Goal: Task Accomplishment & Management: Manage account settings

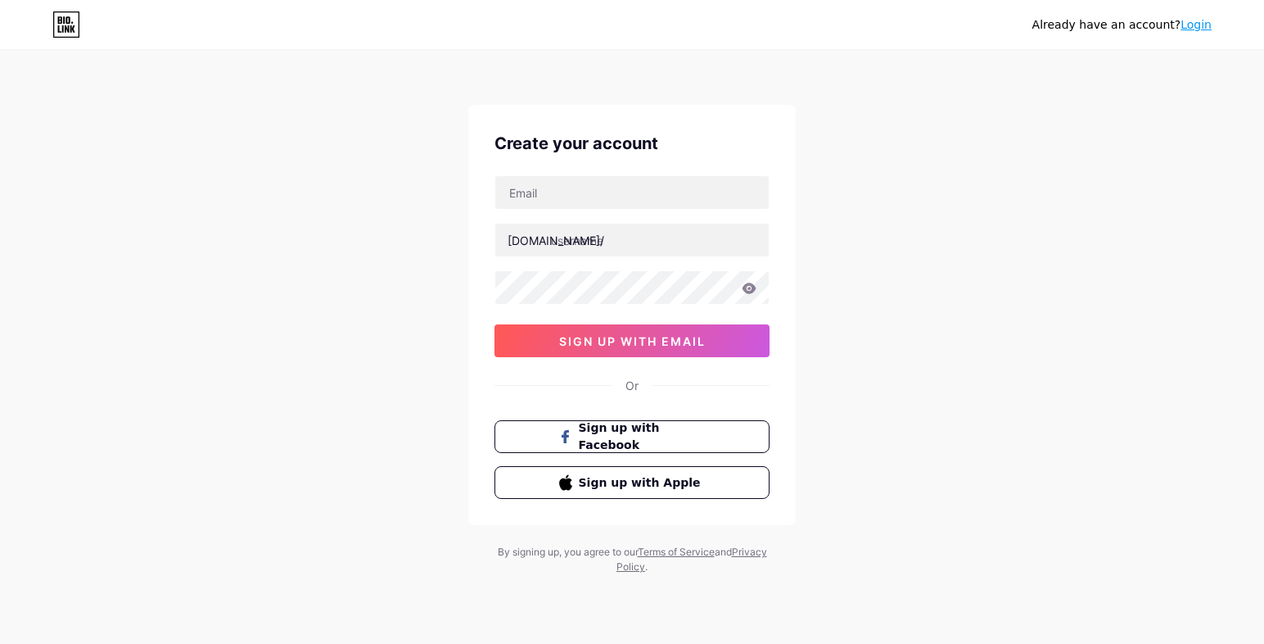
click at [574, 192] on input "text" at bounding box center [631, 192] width 273 height 33
type input "[EMAIL_ADDRESS][DOMAIN_NAME]"
click at [576, 238] on input "text" at bounding box center [631, 240] width 273 height 33
type input "dotcomreps"
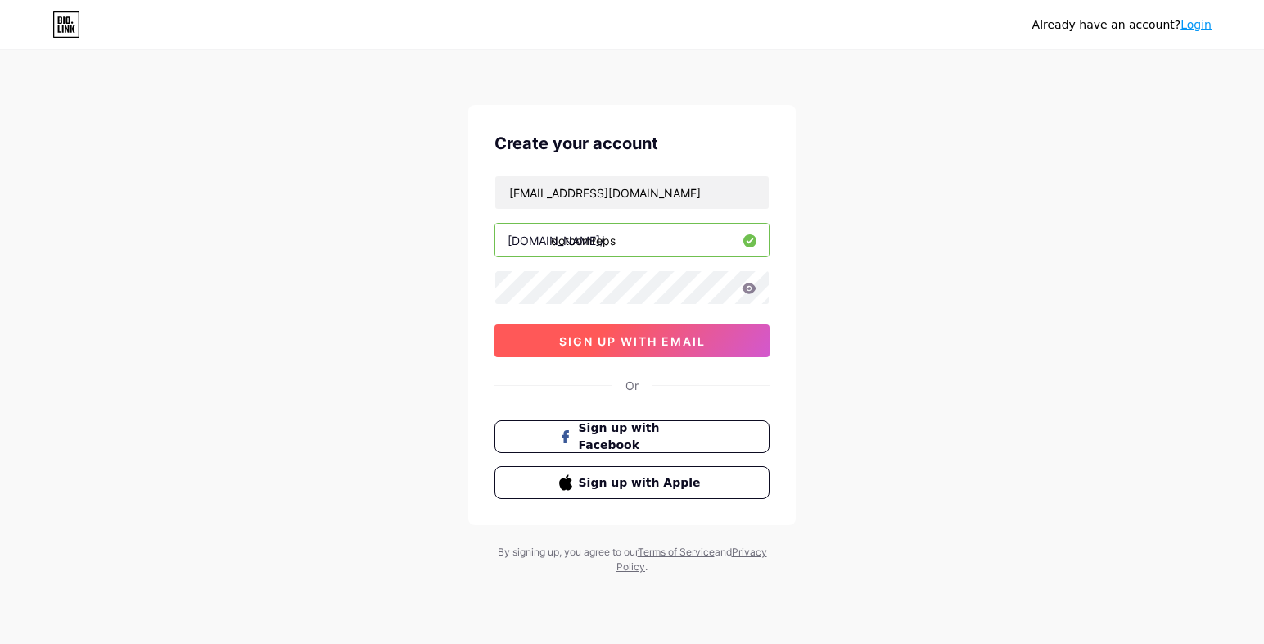
click at [657, 341] on span "sign up with email" at bounding box center [632, 341] width 147 height 14
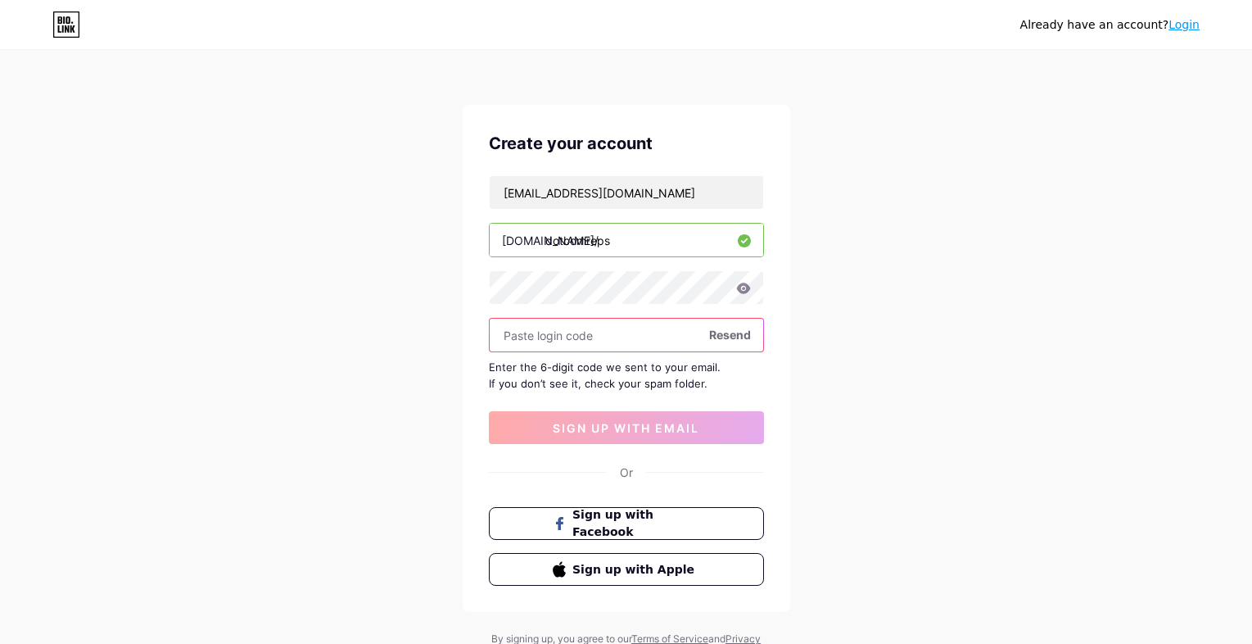
paste input "704892"
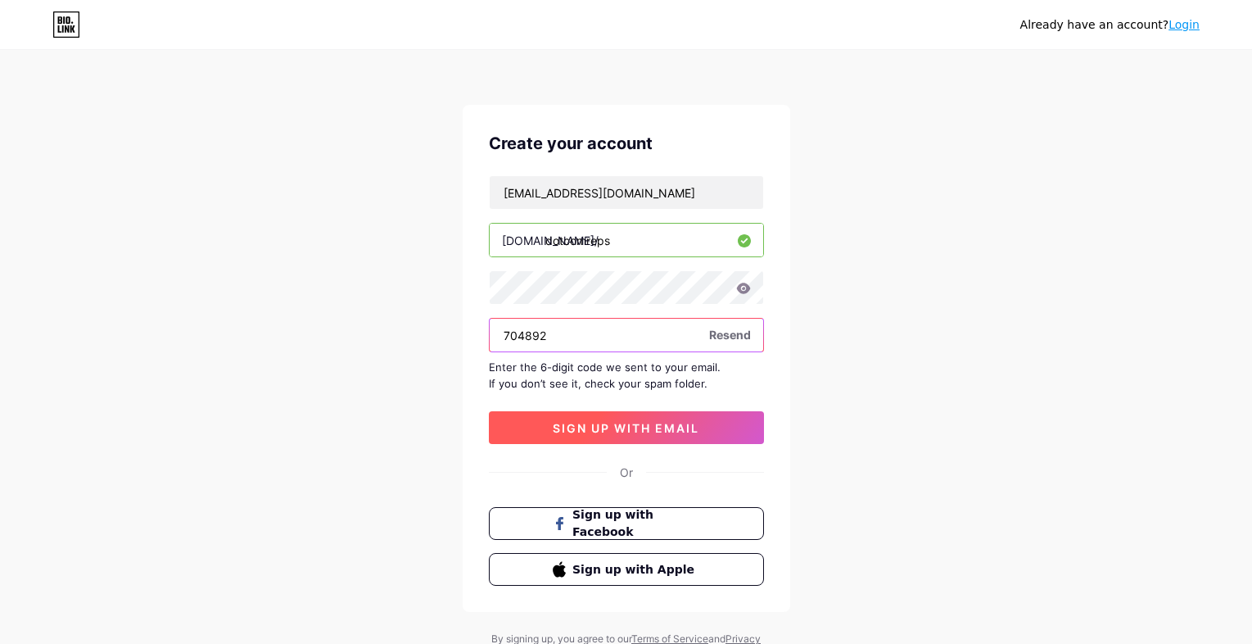
type input "704892"
click at [688, 417] on button "sign up with email" at bounding box center [626, 427] width 275 height 33
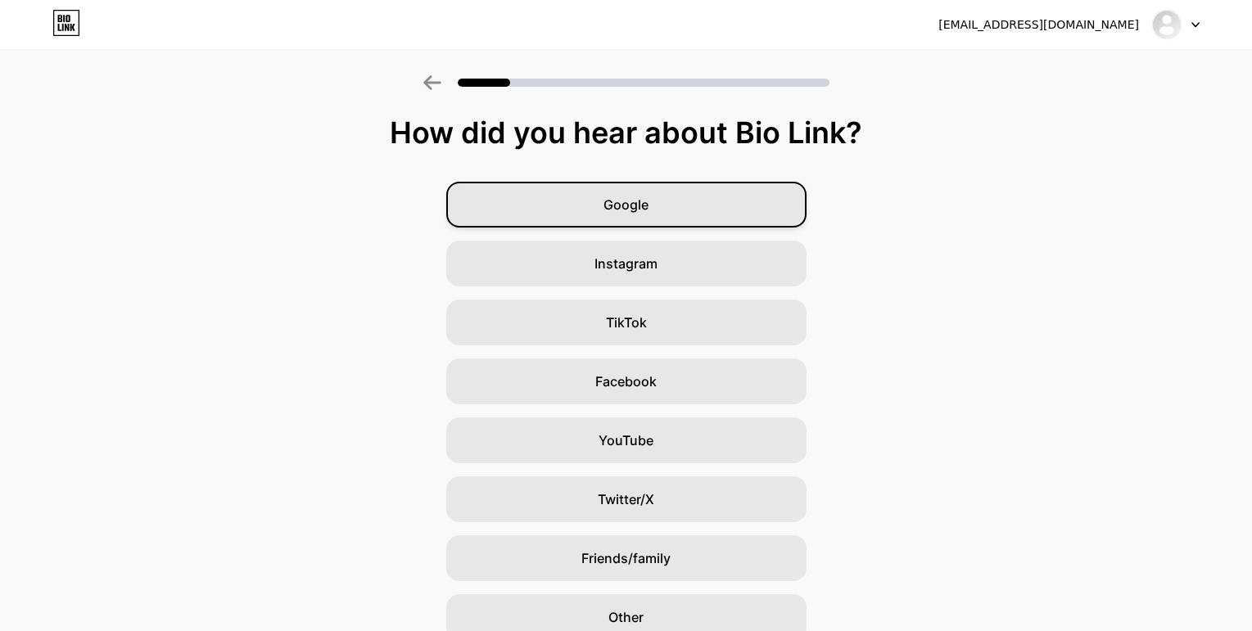
click at [771, 204] on div "Google" at bounding box center [626, 205] width 360 height 46
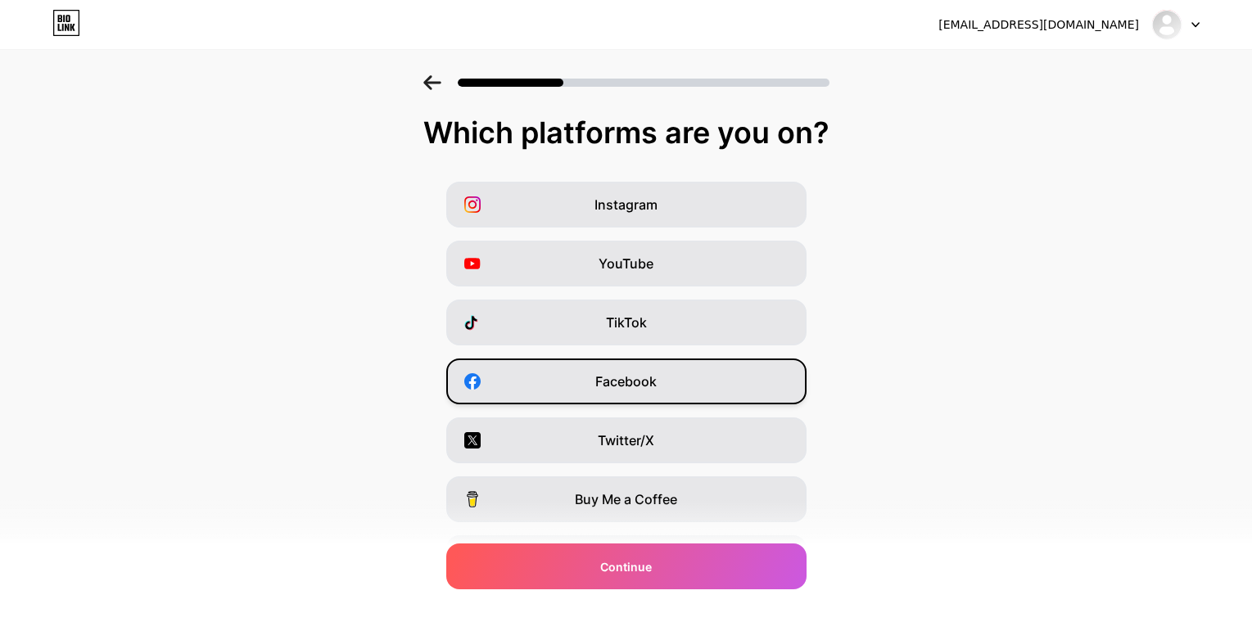
click at [595, 365] on div "Facebook" at bounding box center [626, 382] width 360 height 46
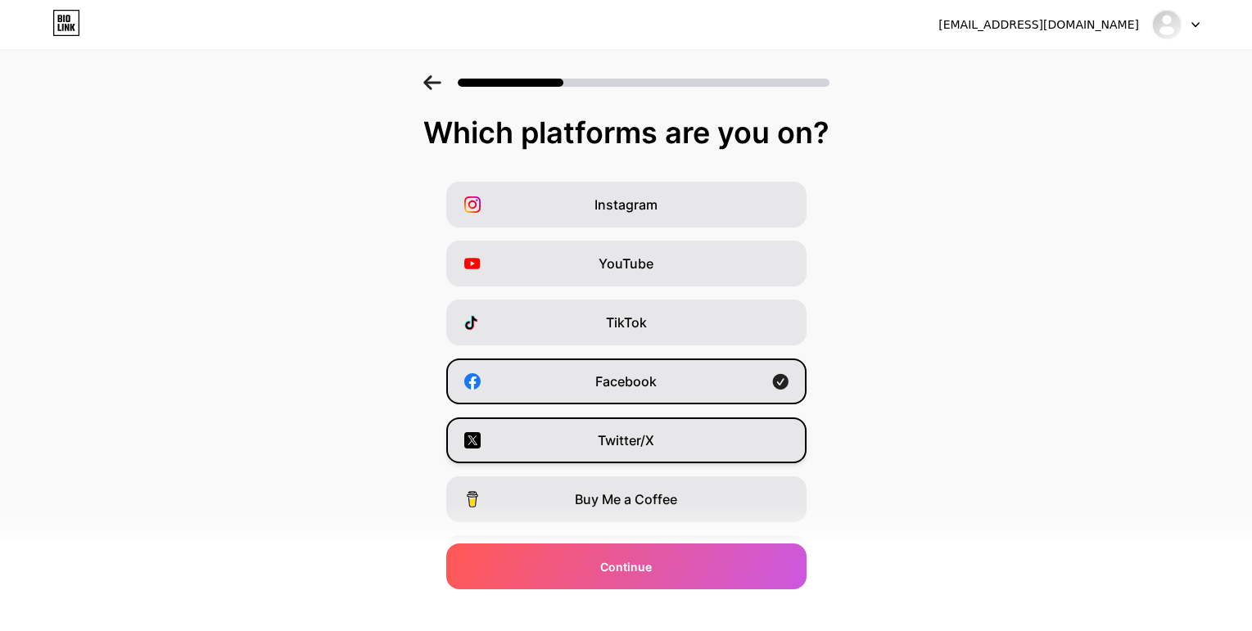
click at [577, 435] on div "Twitter/X" at bounding box center [626, 441] width 360 height 46
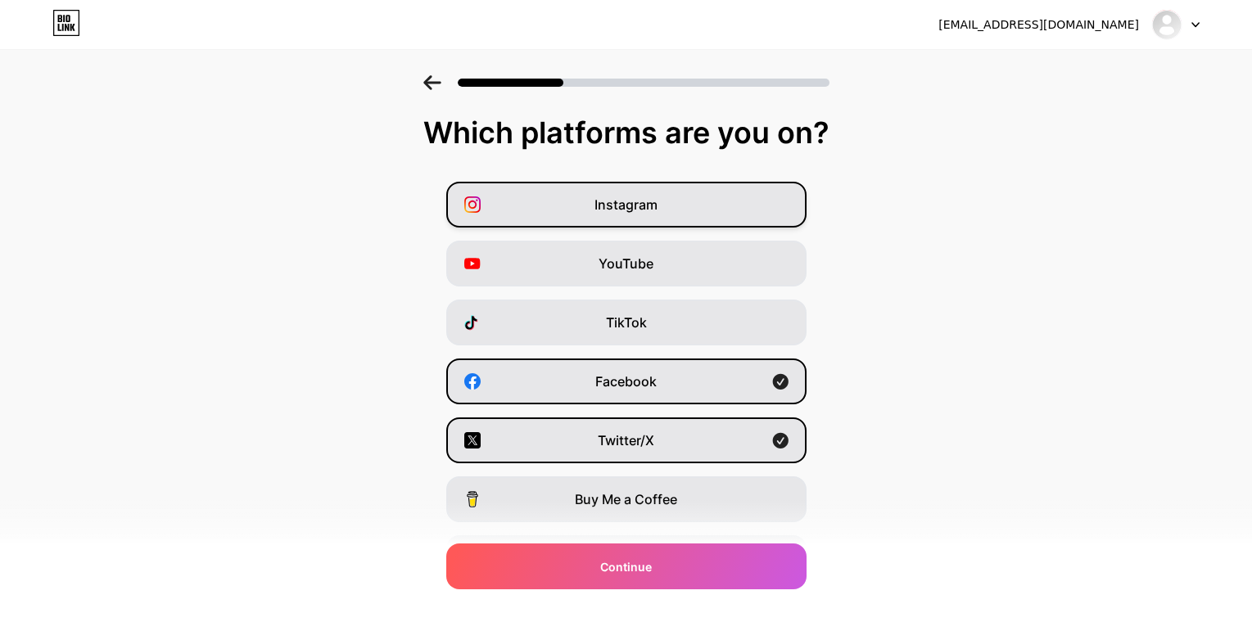
click at [551, 206] on div "Instagram" at bounding box center [626, 205] width 360 height 46
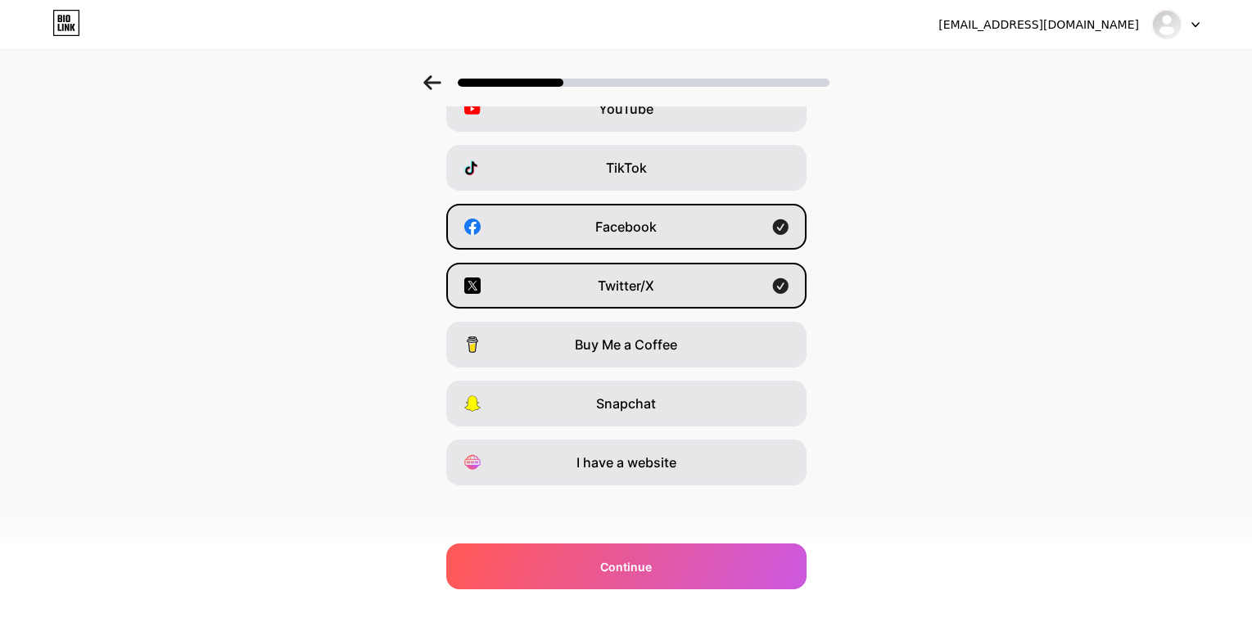
scroll to position [156, 0]
click at [669, 454] on span "I have a website" at bounding box center [626, 461] width 100 height 20
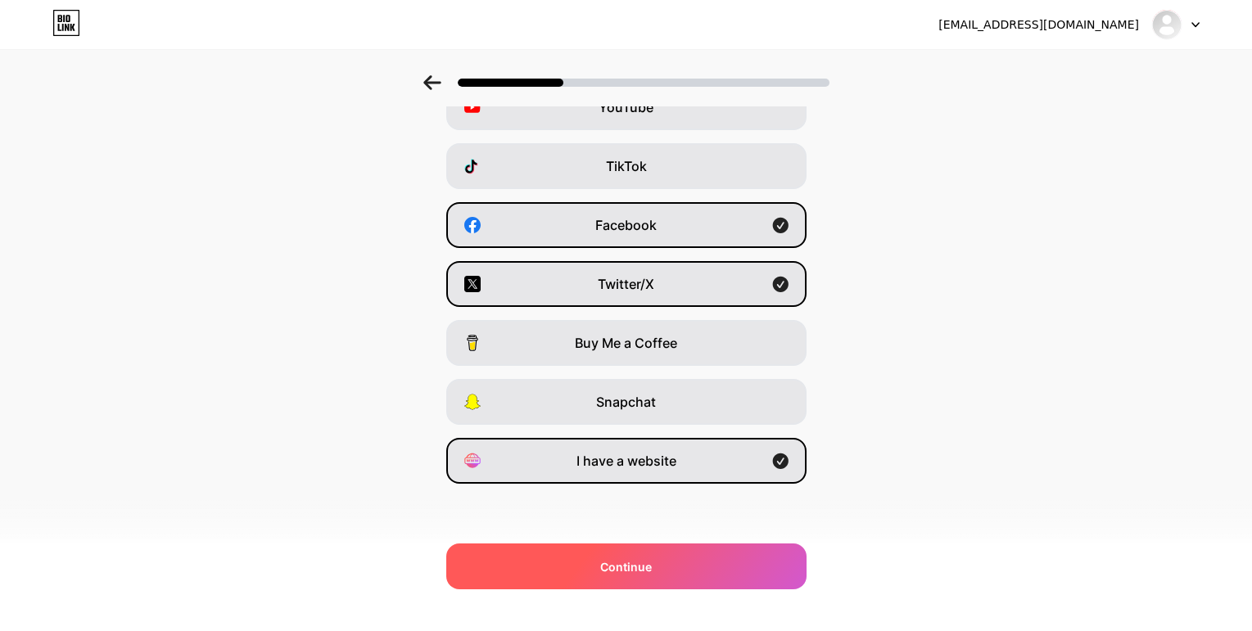
click at [634, 569] on span "Continue" at bounding box center [626, 566] width 52 height 17
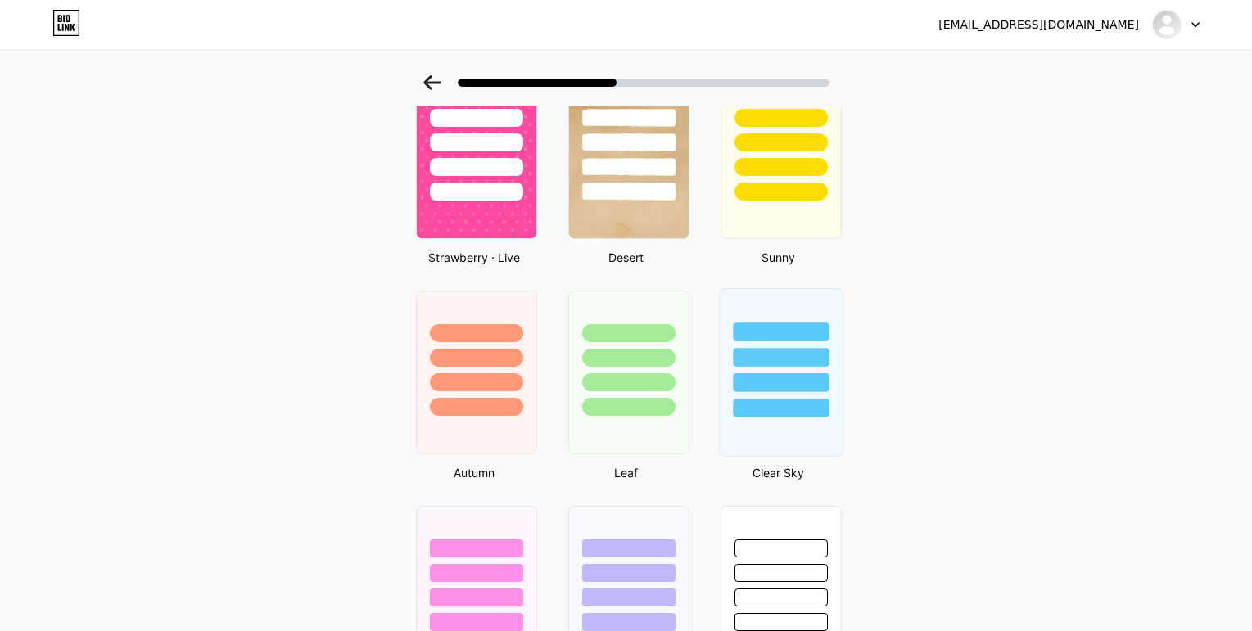
scroll to position [1081, 0]
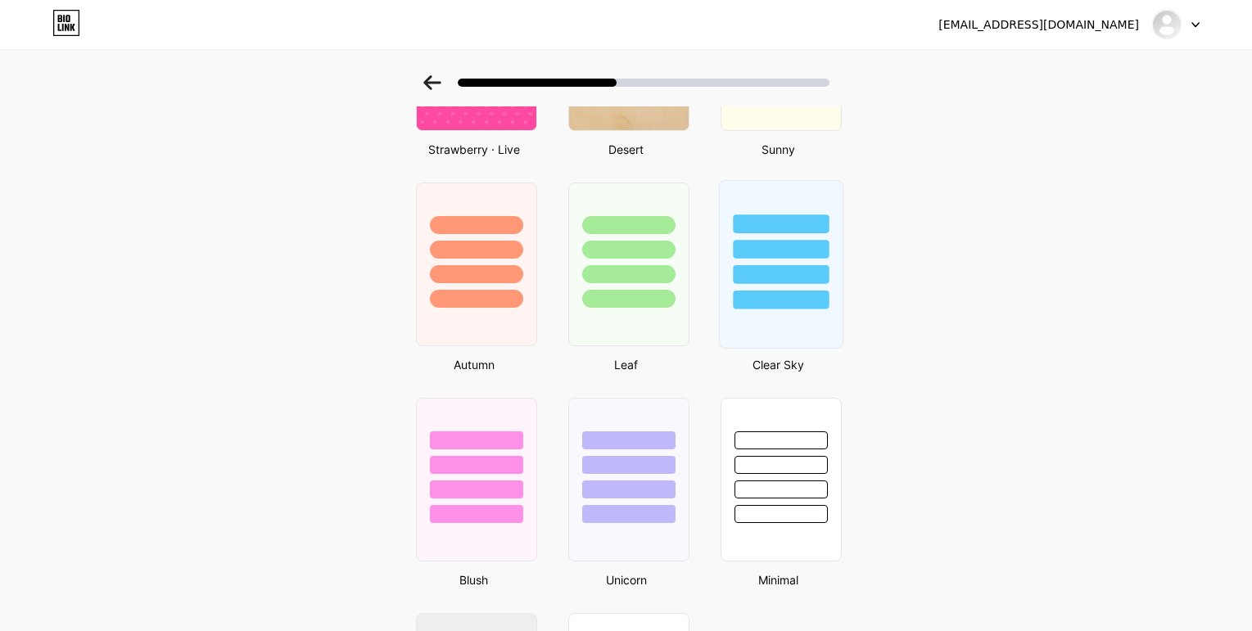
click at [802, 311] on div at bounding box center [780, 264] width 124 height 169
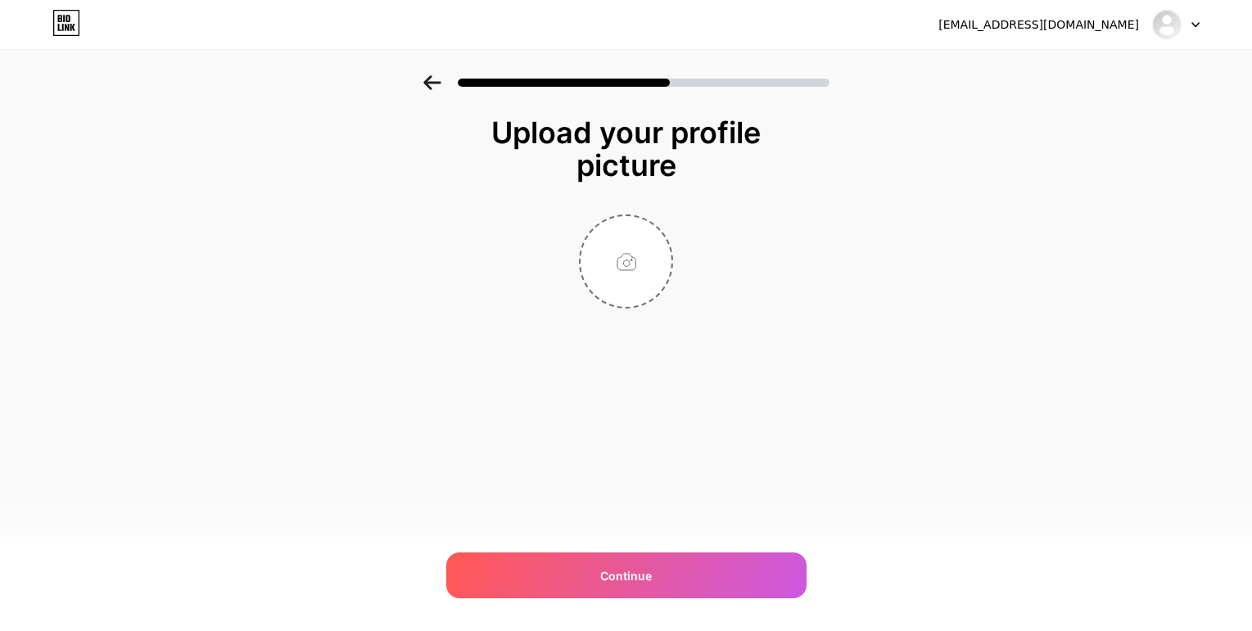
scroll to position [0, 0]
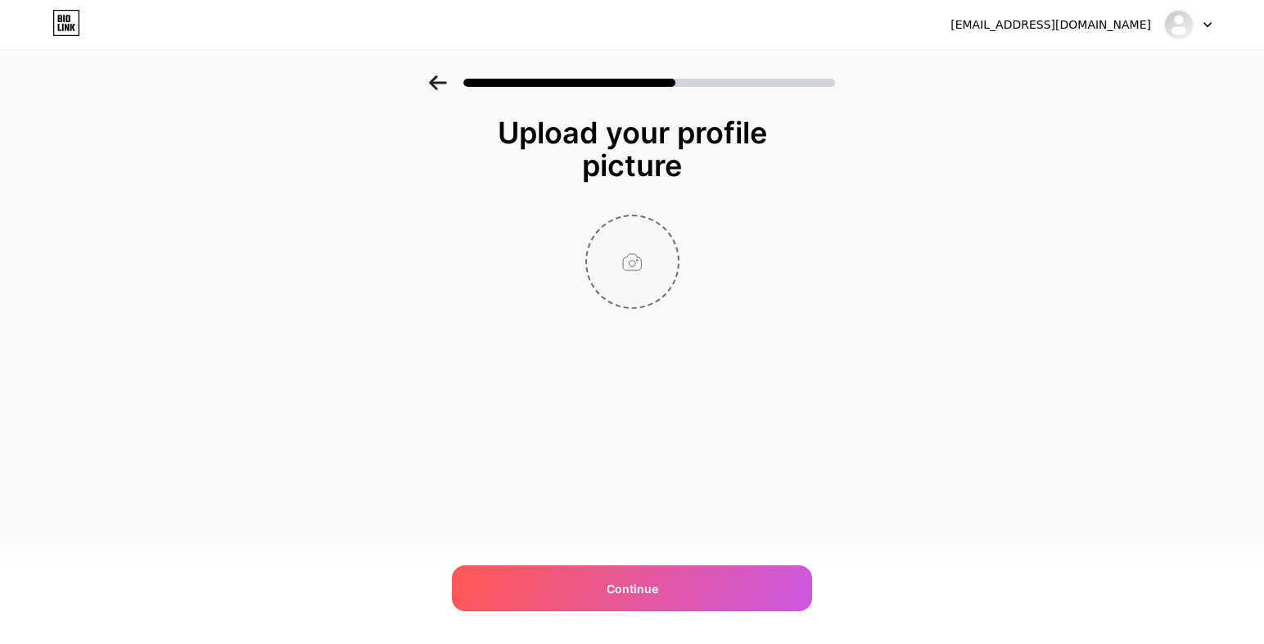
click at [617, 282] on input "file" at bounding box center [632, 261] width 91 height 91
type input "C:\fakepath\Untitled design (5).jpg"
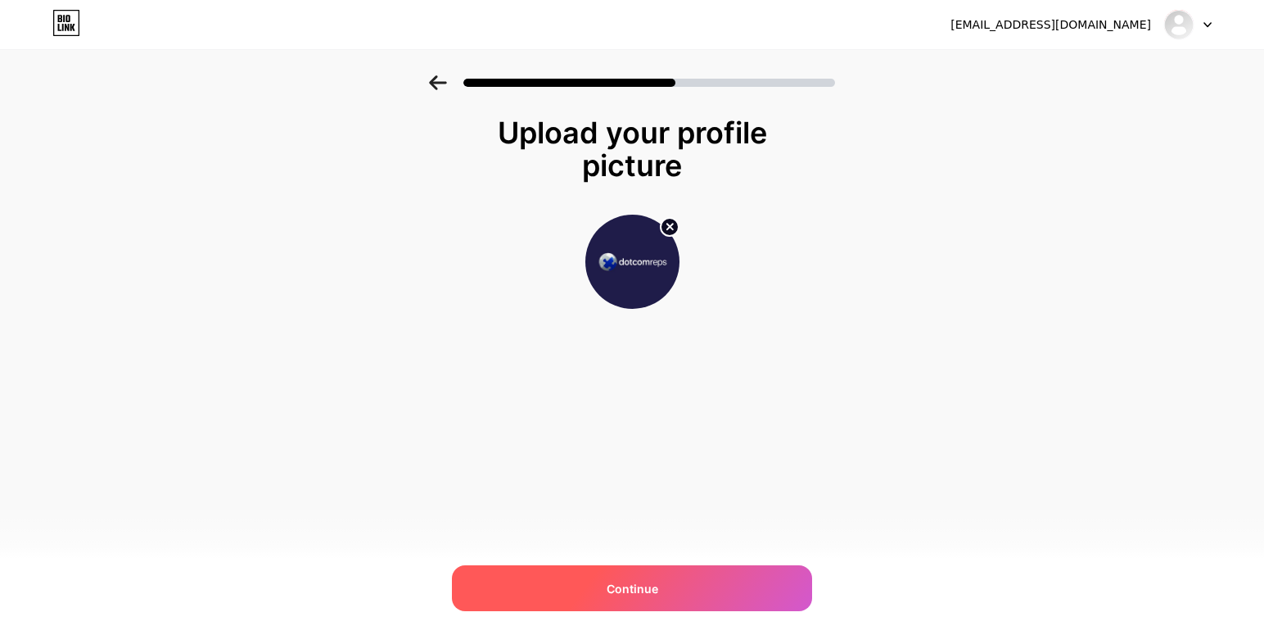
click at [629, 603] on div "Continue" at bounding box center [632, 588] width 360 height 46
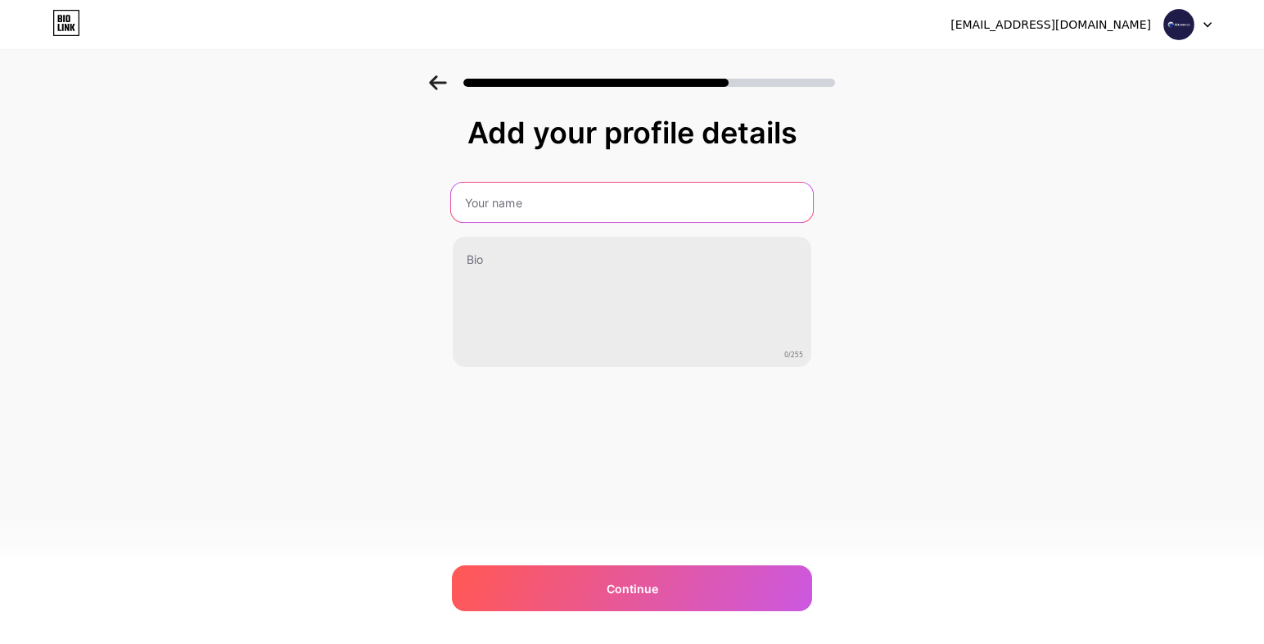
click at [547, 221] on input "text" at bounding box center [632, 202] width 362 height 39
type input "Dotcom Reps"
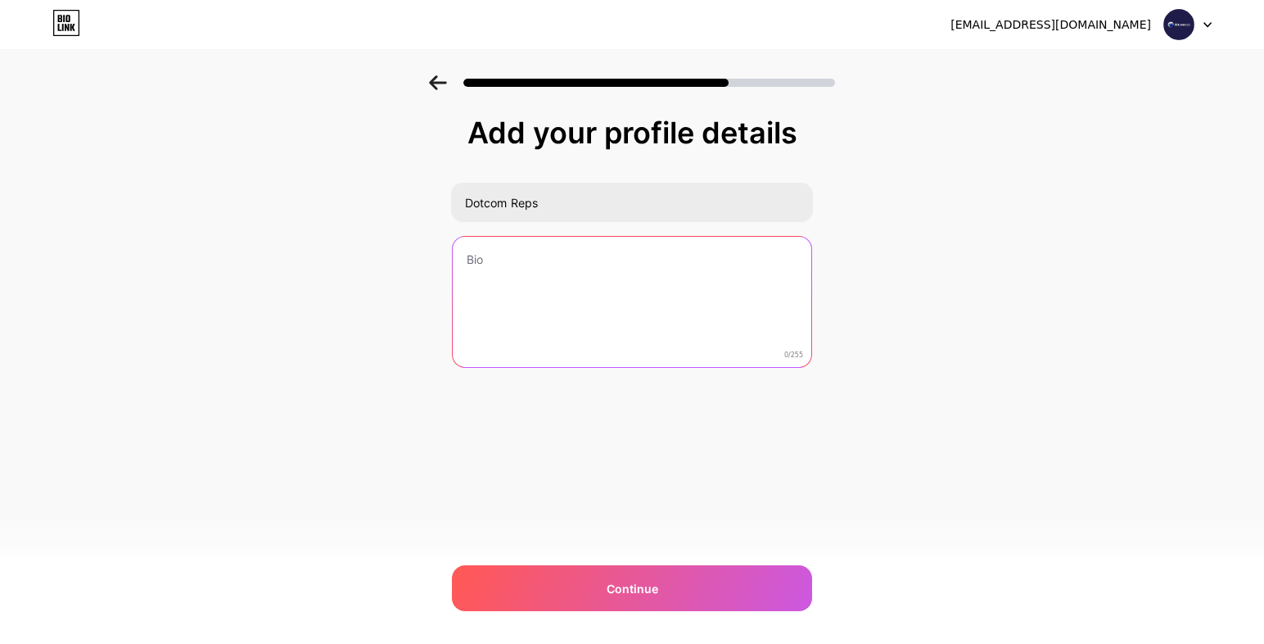
click at [506, 273] on textarea at bounding box center [632, 303] width 359 height 132
paste textarea "Founded in 2009, Dotcom Reps is a trusted Amazon account management agency dedi…"
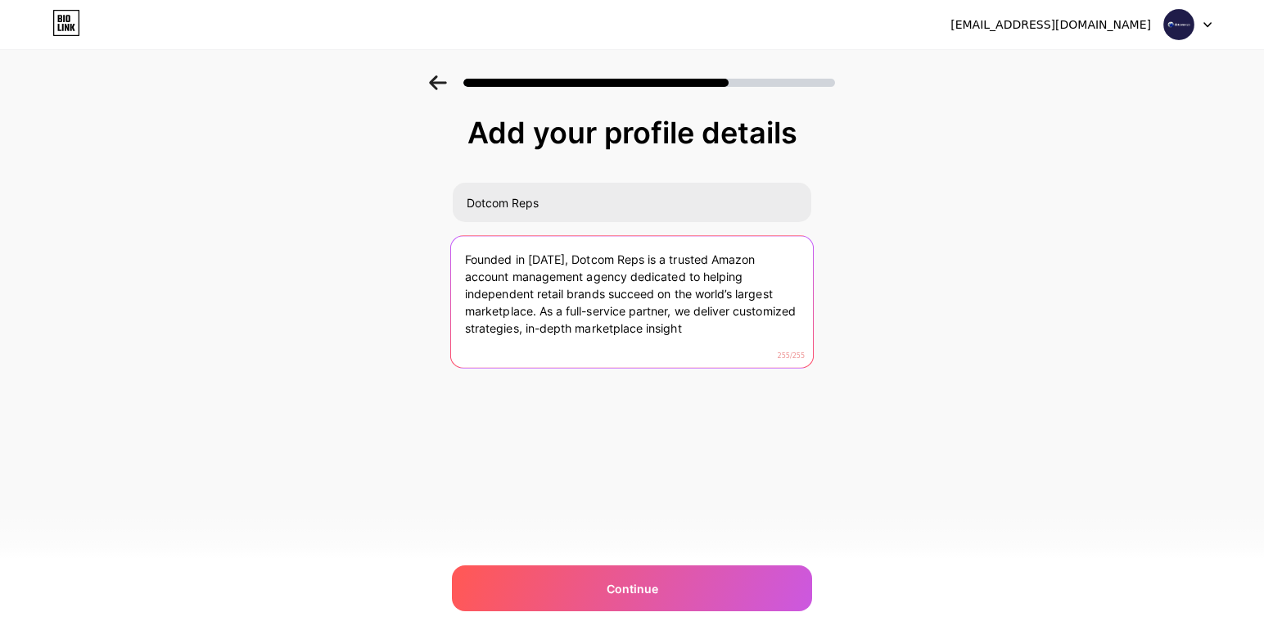
paste textarea "Dotcom Reps is a full-service Amazon agency helping independent retail brands g…"
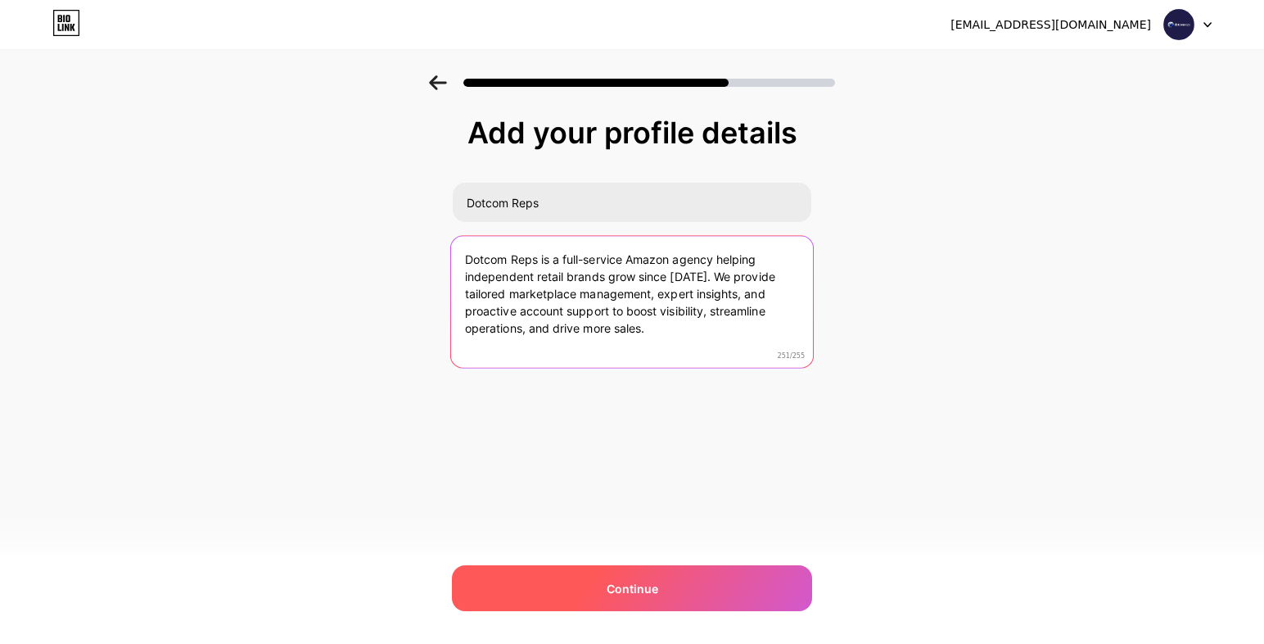
type textarea "Dotcom Reps is a full-service Amazon agency helping independent retail brands g…"
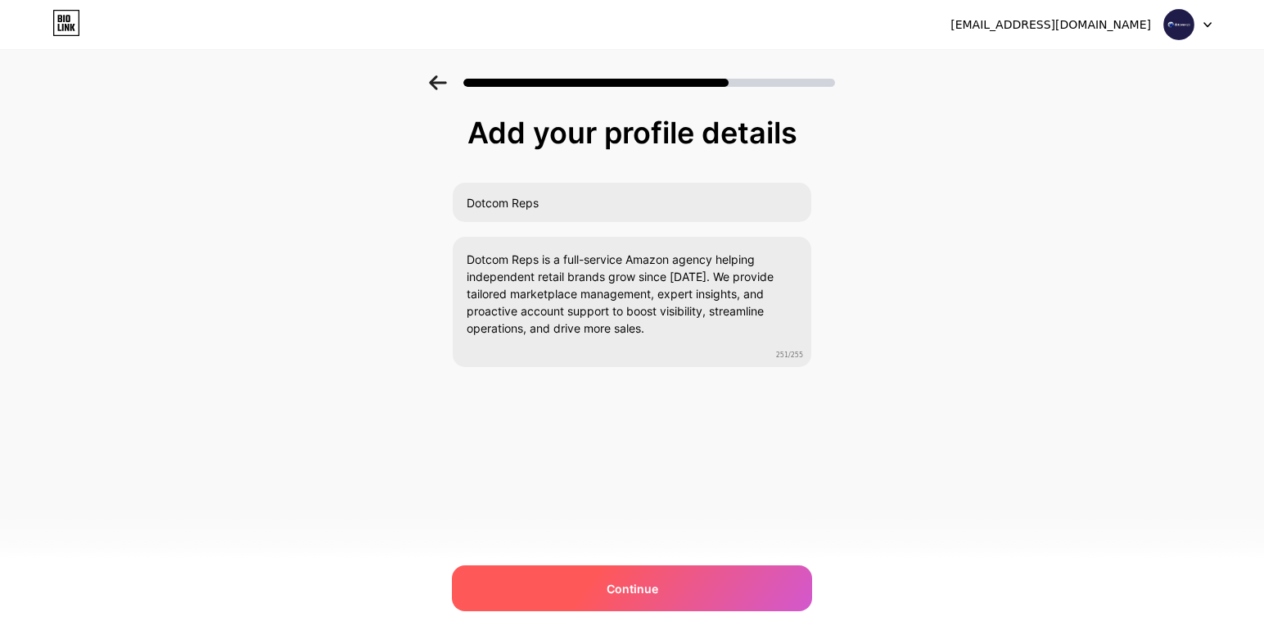
click at [600, 579] on div "Continue" at bounding box center [632, 588] width 360 height 46
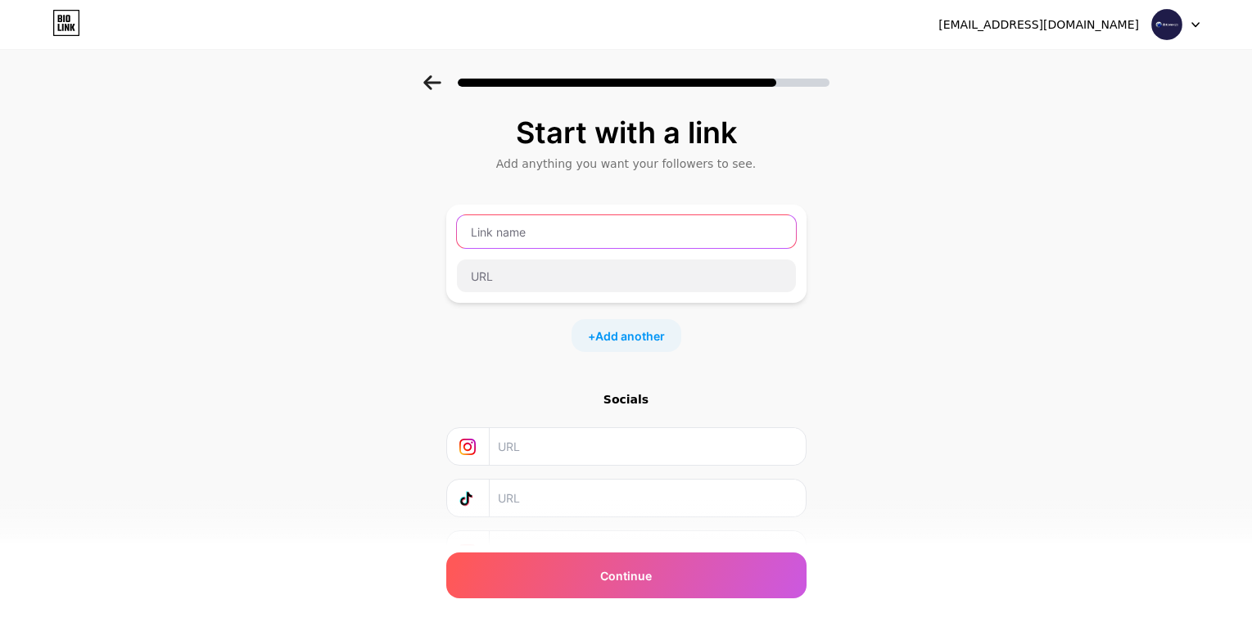
click at [576, 234] on input "text" at bounding box center [626, 231] width 339 height 33
type input "Our Website"
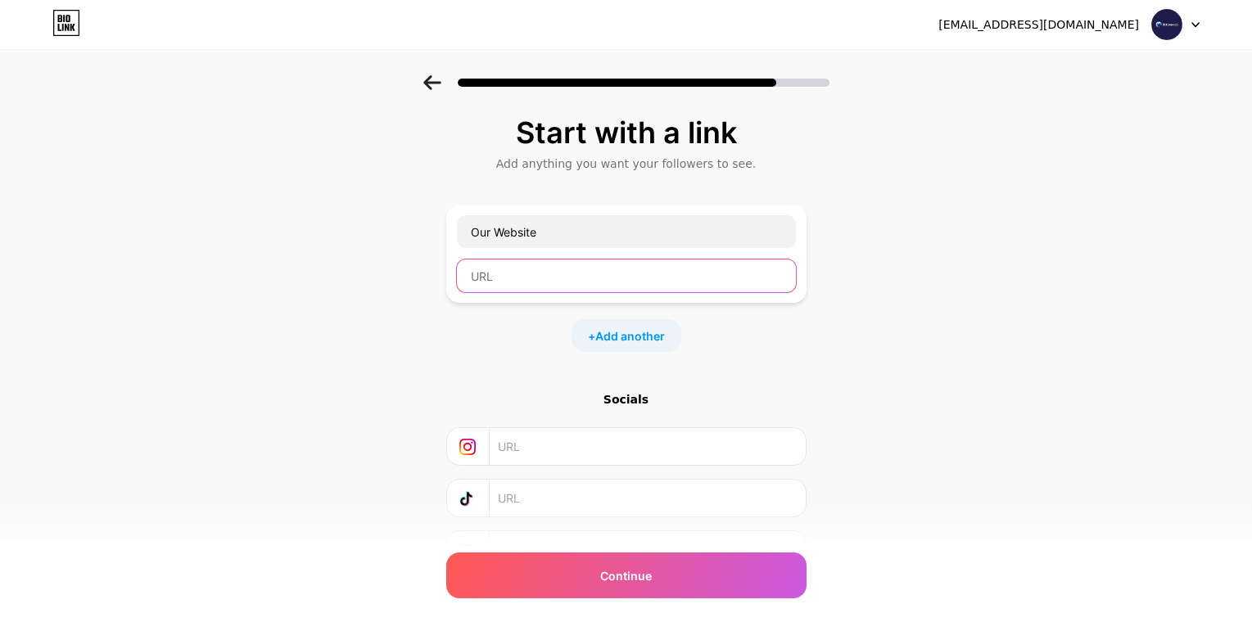
click at [524, 281] on input "text" at bounding box center [626, 276] width 339 height 33
paste input "https://www.dotcomreps.com/"
type input "https://www.dotcomreps.com/"
click at [575, 465] on div at bounding box center [626, 446] width 360 height 38
click at [575, 448] on input "text" at bounding box center [646, 446] width 297 height 37
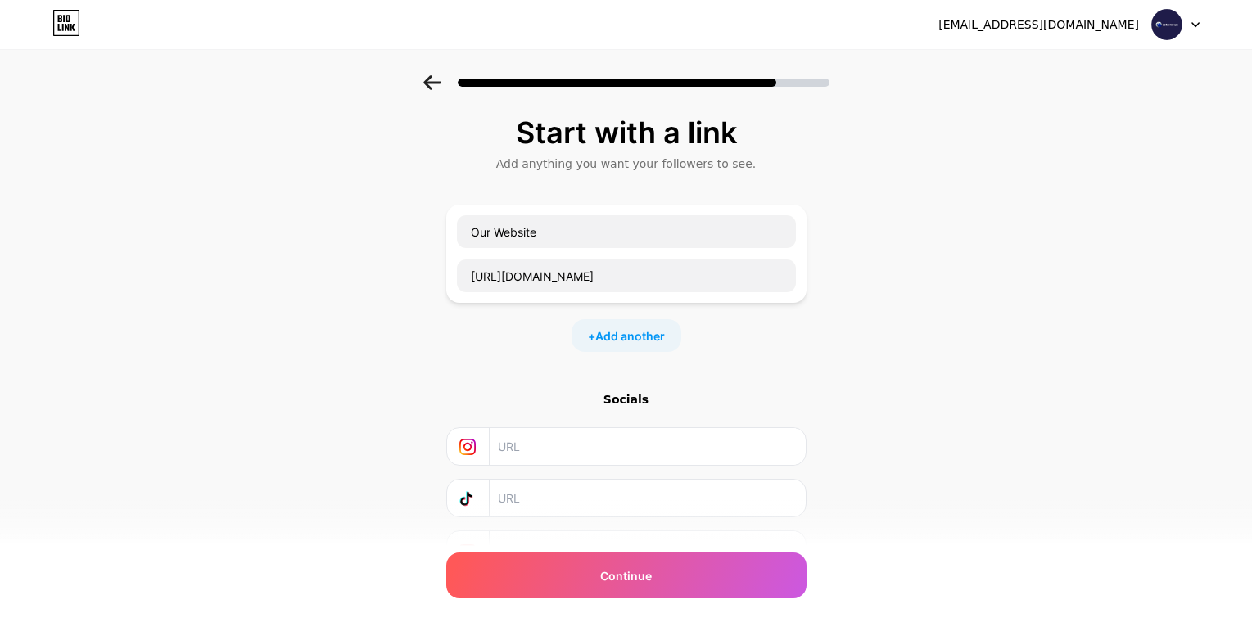
paste input "https://www.instagram.com/dotcomreps/"
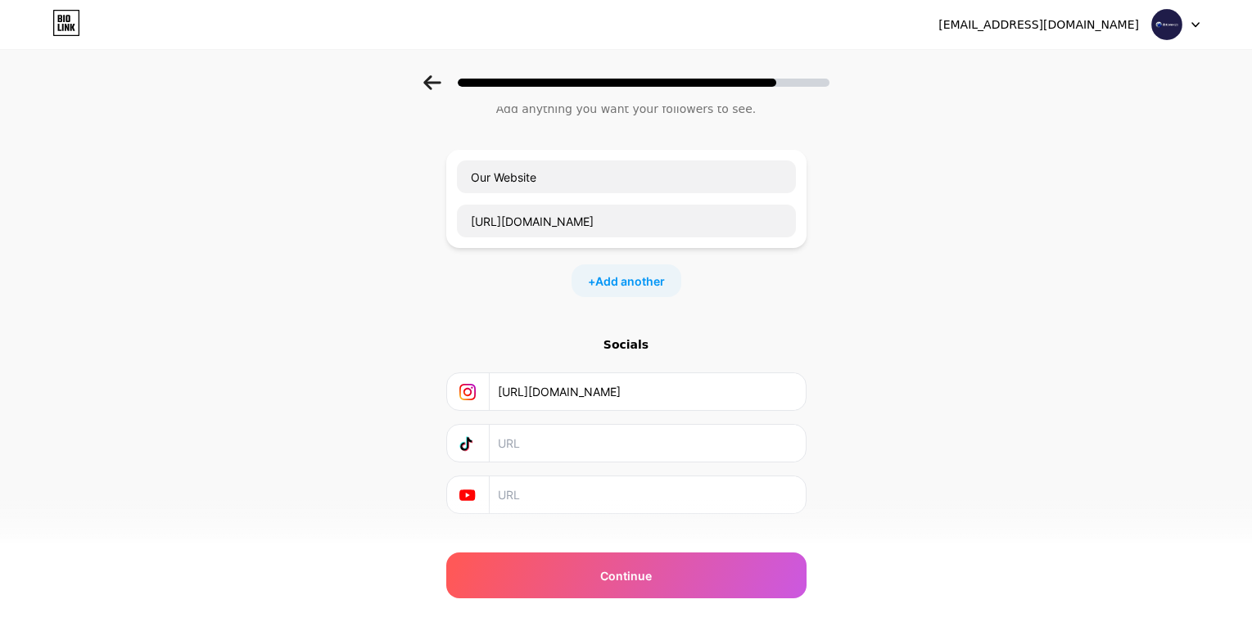
scroll to position [85, 0]
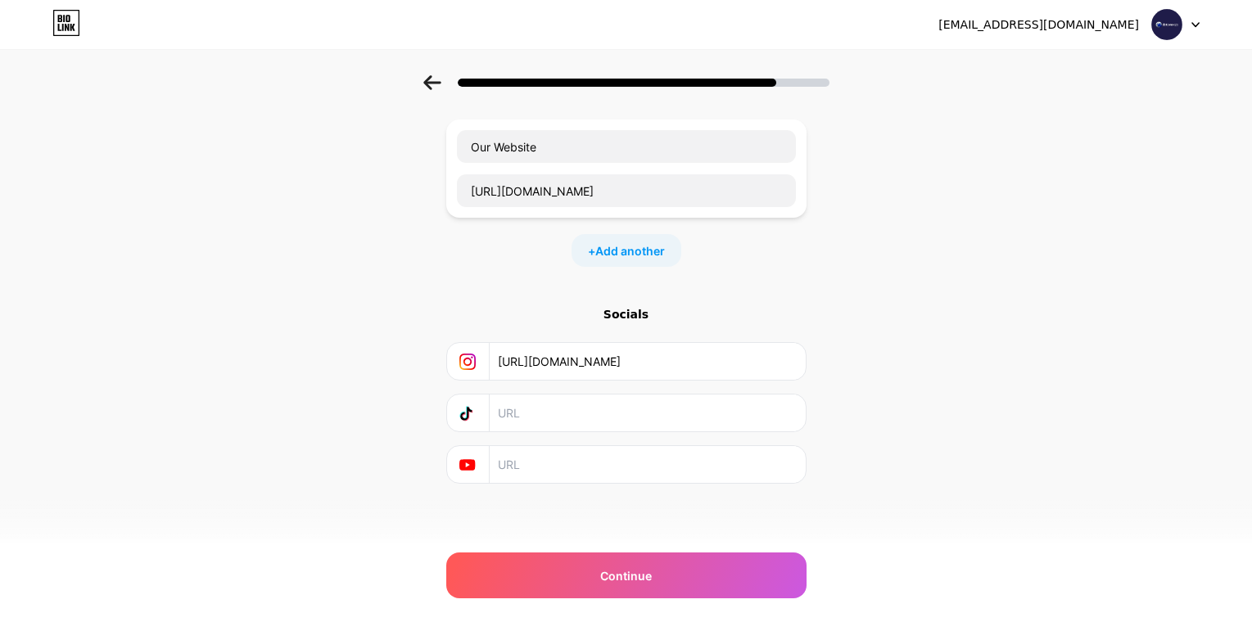
type input "https://www.instagram.com/dotcomreps/"
click at [624, 248] on span "Add another" at bounding box center [630, 250] width 70 height 17
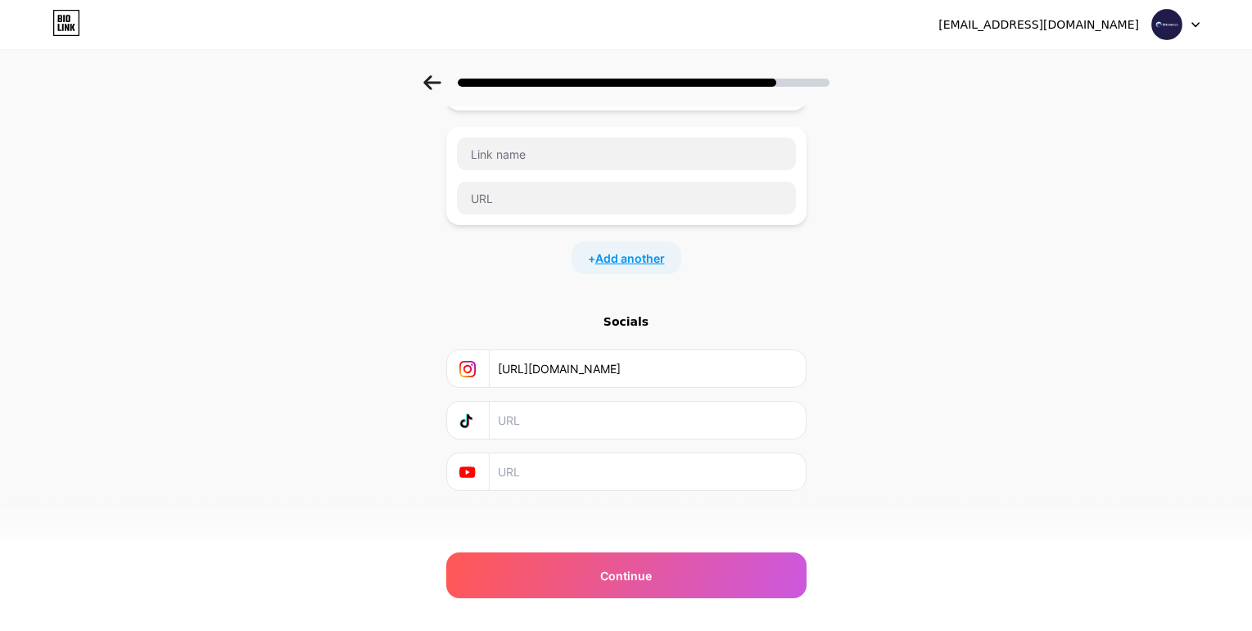
scroll to position [200, 0]
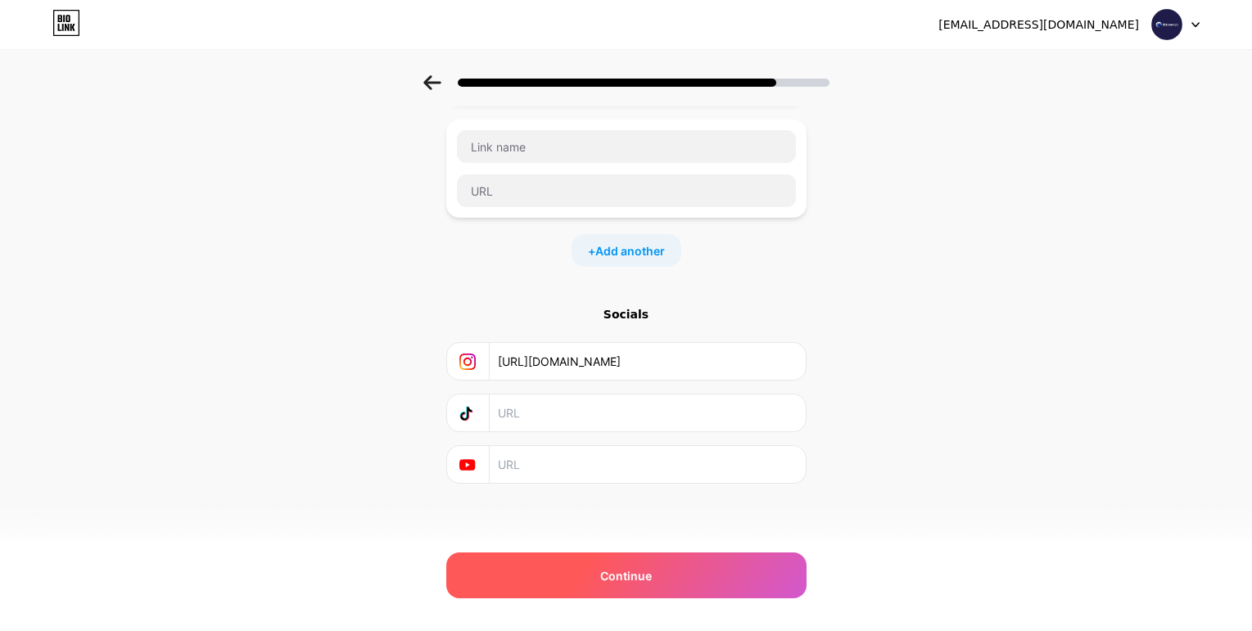
click at [603, 577] on div "Continue" at bounding box center [626, 576] width 360 height 46
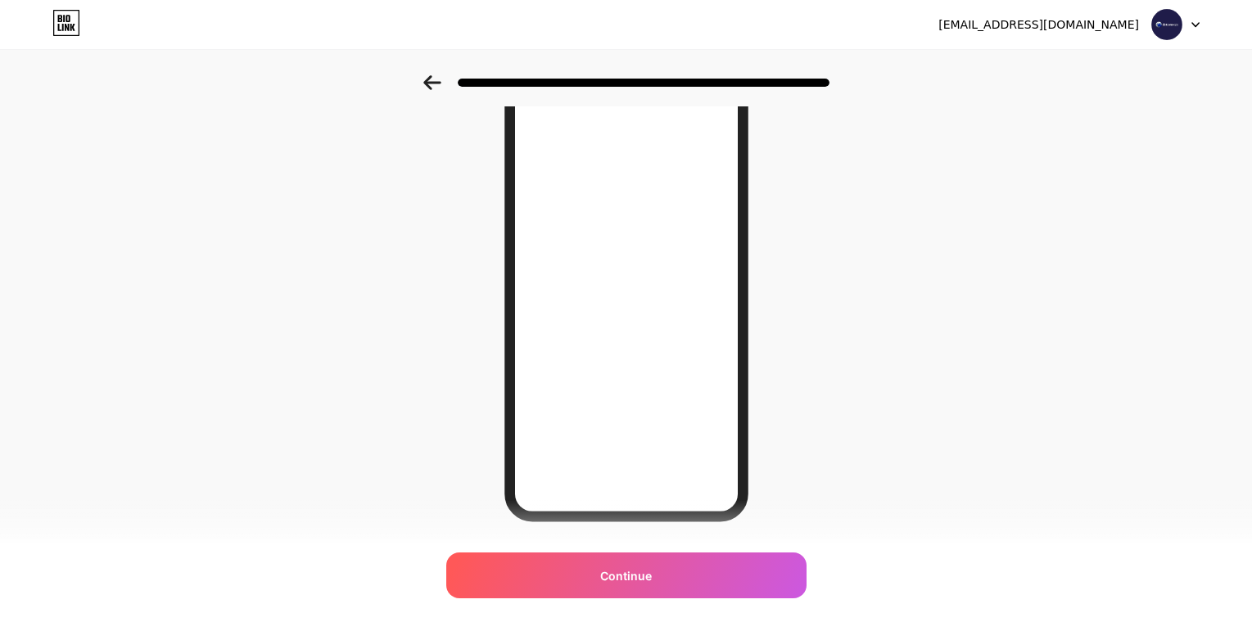
scroll to position [192, 0]
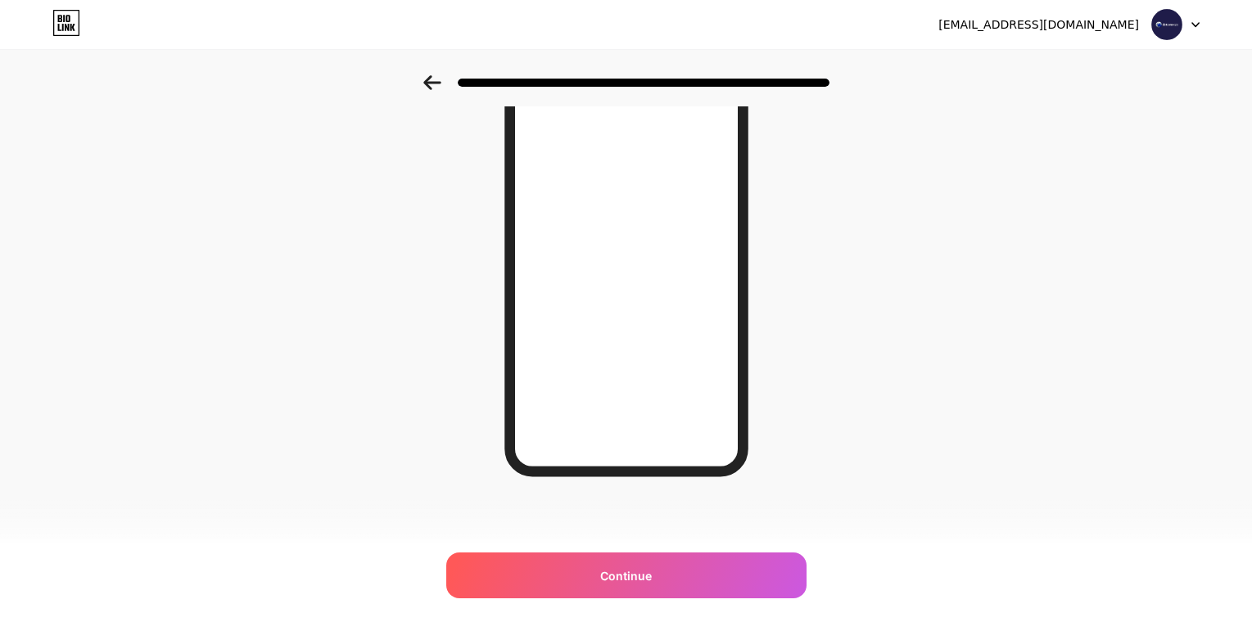
click at [664, 600] on div "dotcomreps123@gmail.com Logout Link Copied Looking Good! Continue" at bounding box center [626, 219] width 1252 height 823
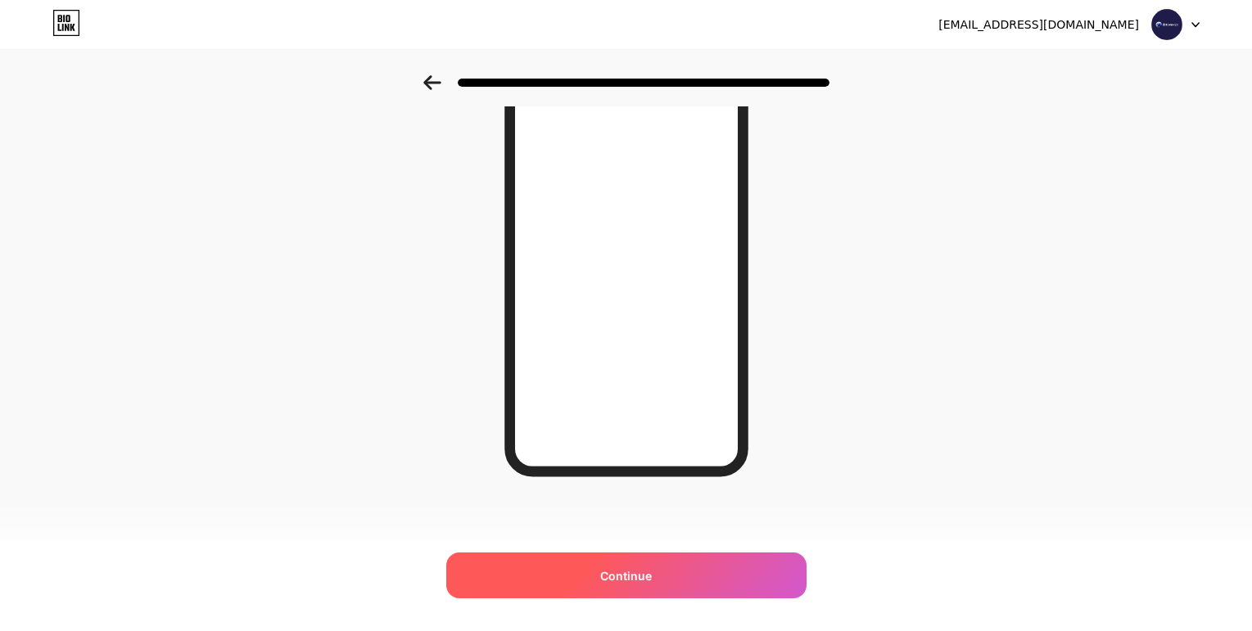
click at [667, 582] on div "Continue" at bounding box center [626, 576] width 360 height 46
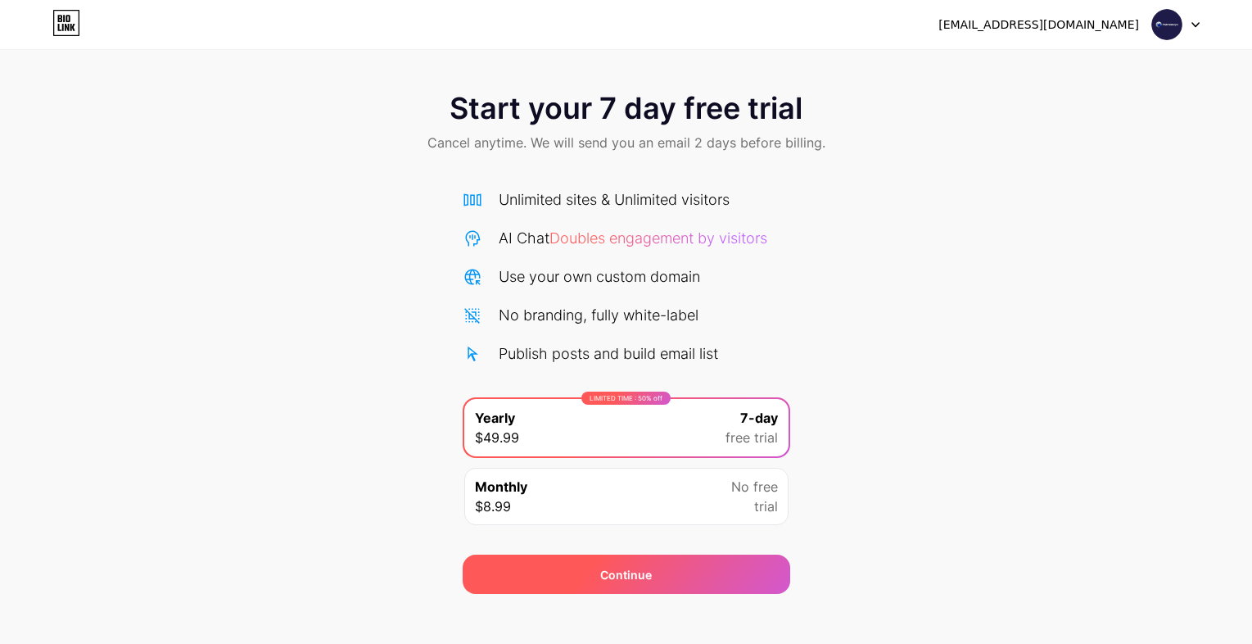
scroll to position [16, 0]
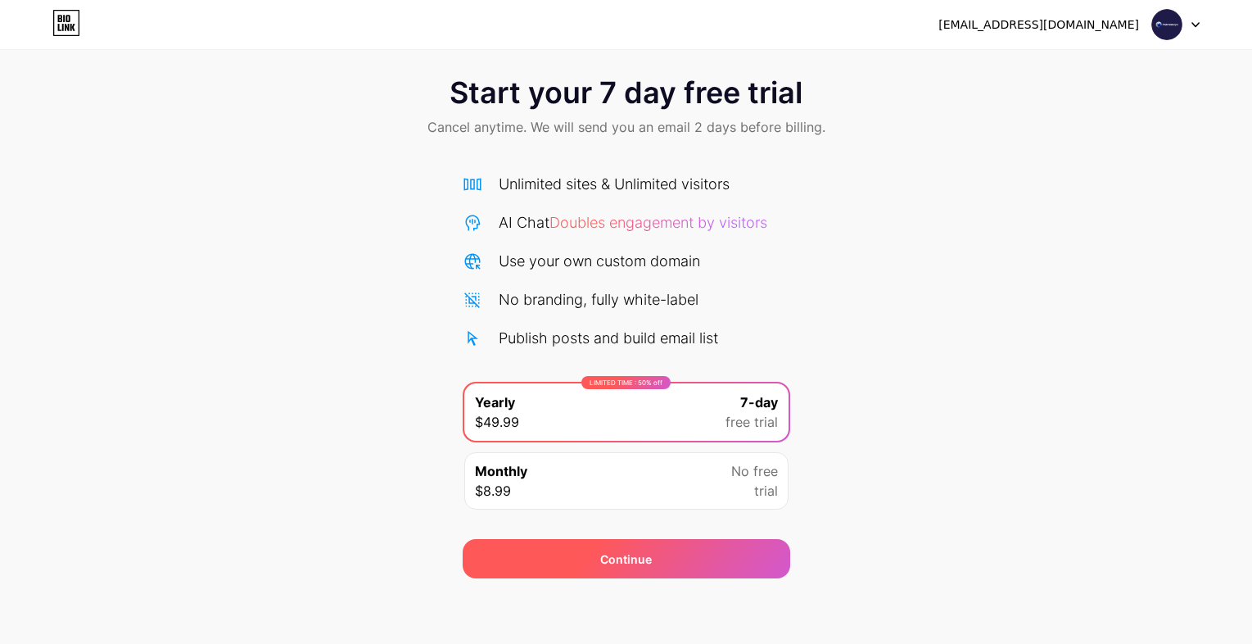
click at [609, 568] on div "Continue" at bounding box center [626, 558] width 327 height 39
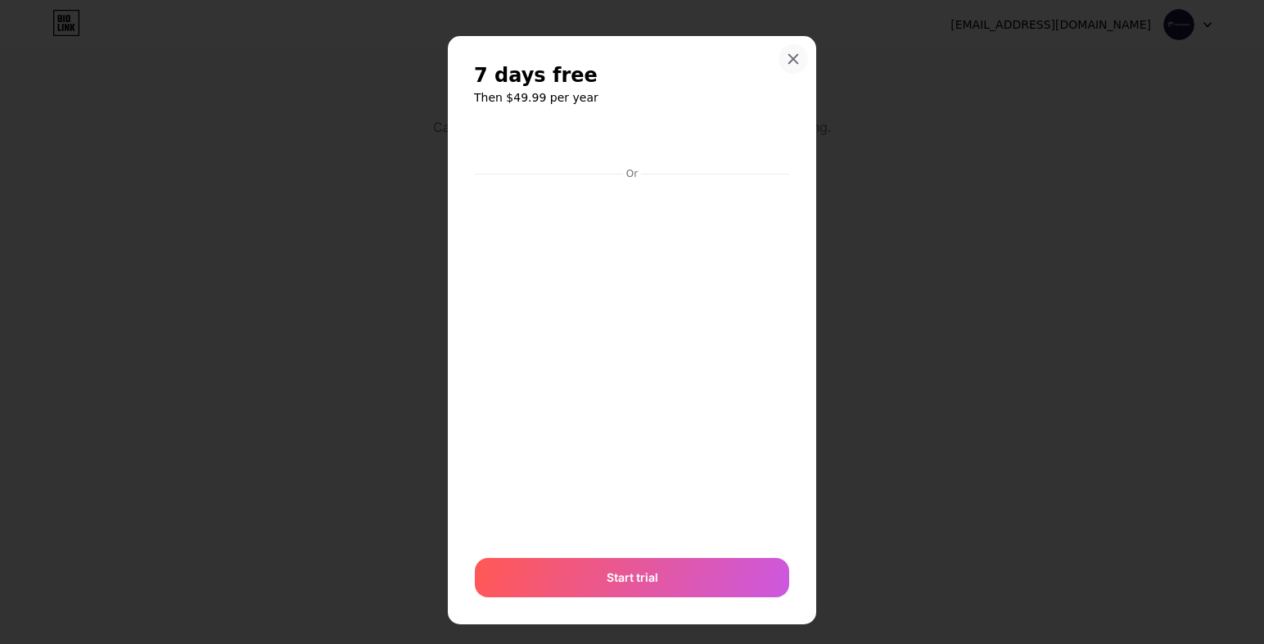
click at [784, 65] on div at bounding box center [793, 58] width 29 height 29
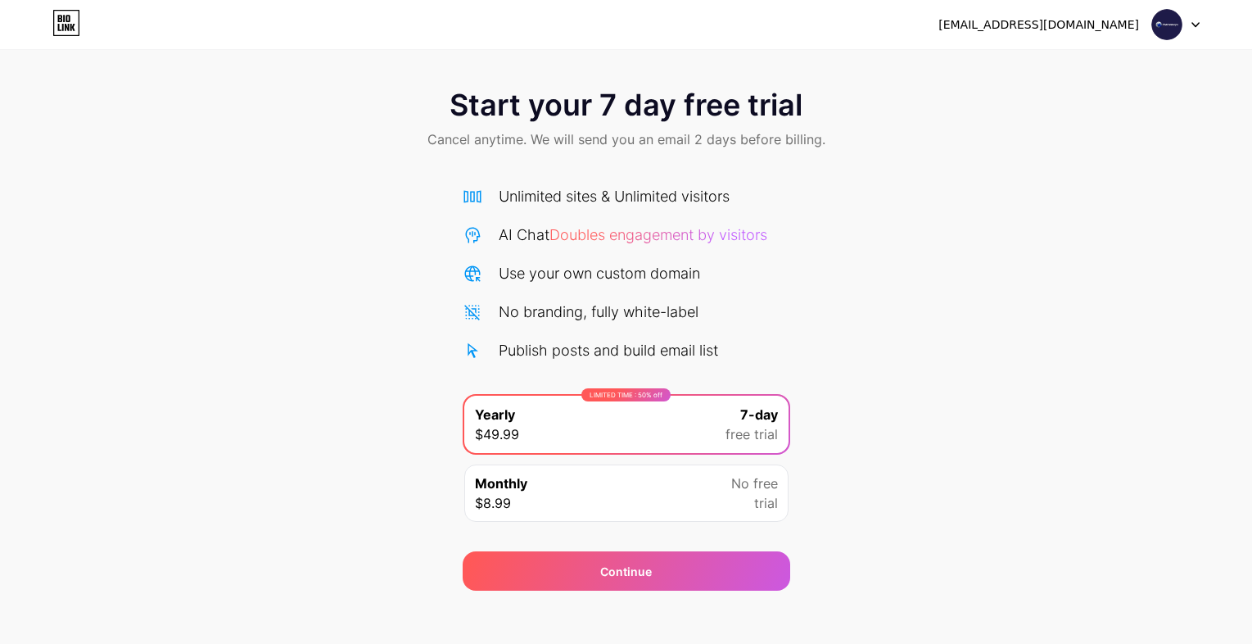
scroll to position [0, 0]
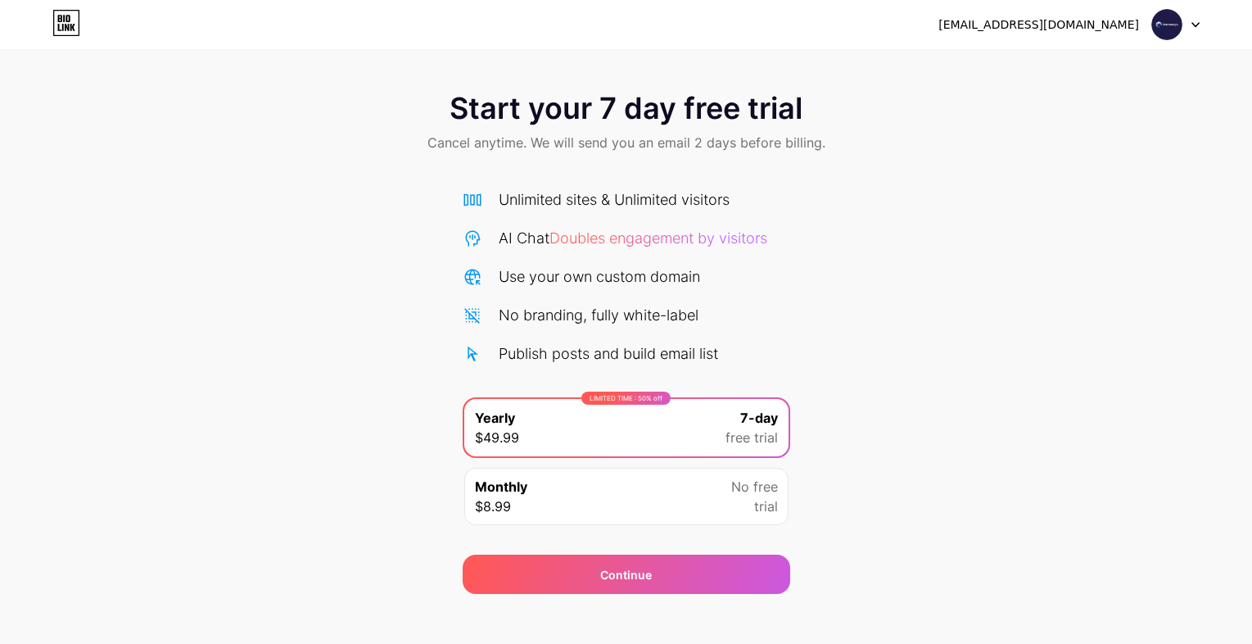
click at [1205, 21] on div "dotcomreps123@gmail.com Logout" at bounding box center [626, 24] width 1252 height 29
click at [1013, 16] on div "dotcomreps123@gmail.com" at bounding box center [1038, 24] width 201 height 17
click at [1186, 23] on div at bounding box center [1175, 24] width 47 height 29
click at [1150, 23] on div "dotcomreps123@gmail.com" at bounding box center [1068, 24] width 261 height 29
click at [1157, 23] on img at bounding box center [1166, 24] width 31 height 31
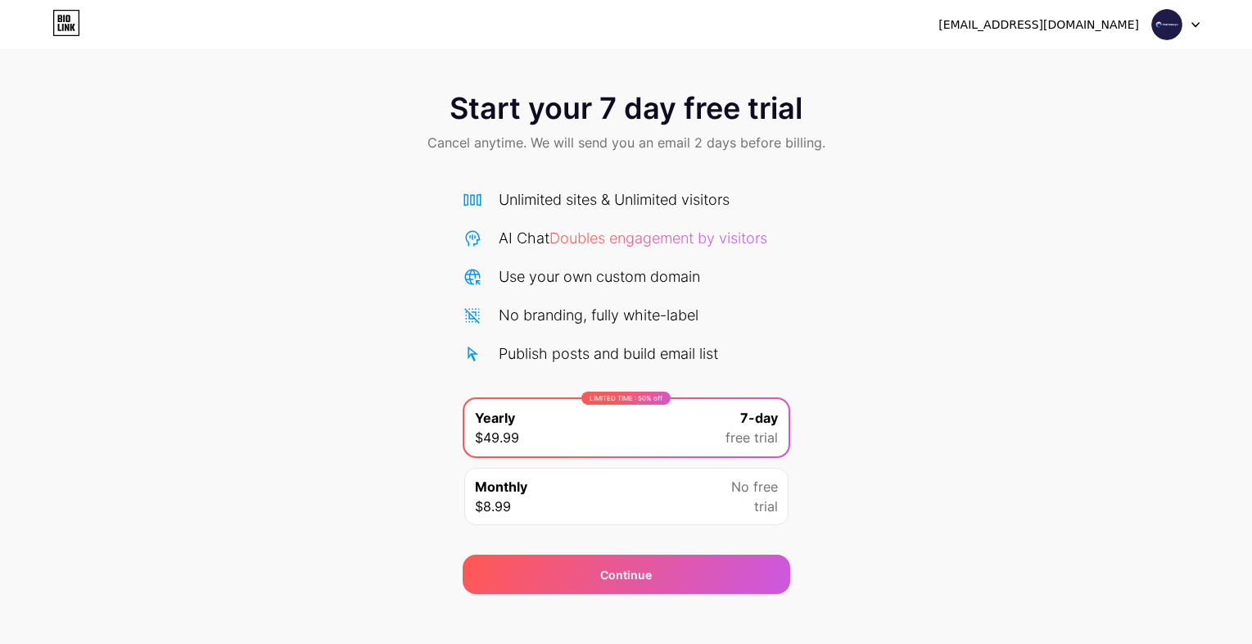
click at [1157, 24] on img at bounding box center [1166, 24] width 31 height 31
click at [504, 509] on span "$8.99" at bounding box center [493, 506] width 36 height 20
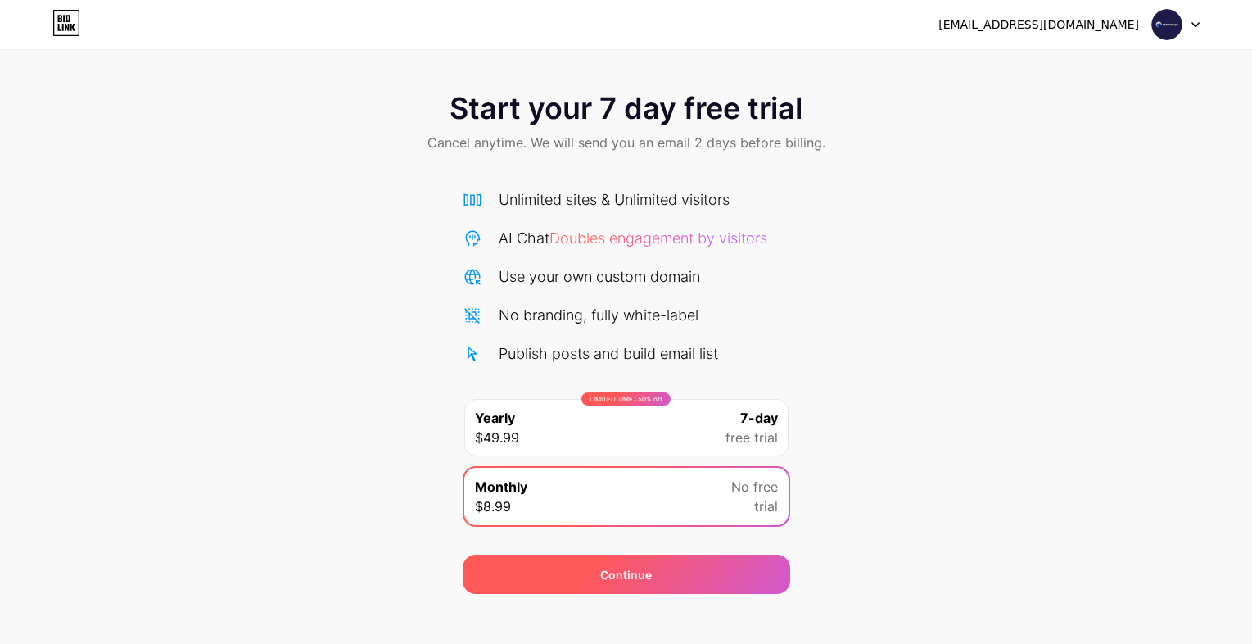
click at [588, 561] on div "Continue" at bounding box center [626, 573] width 327 height 39
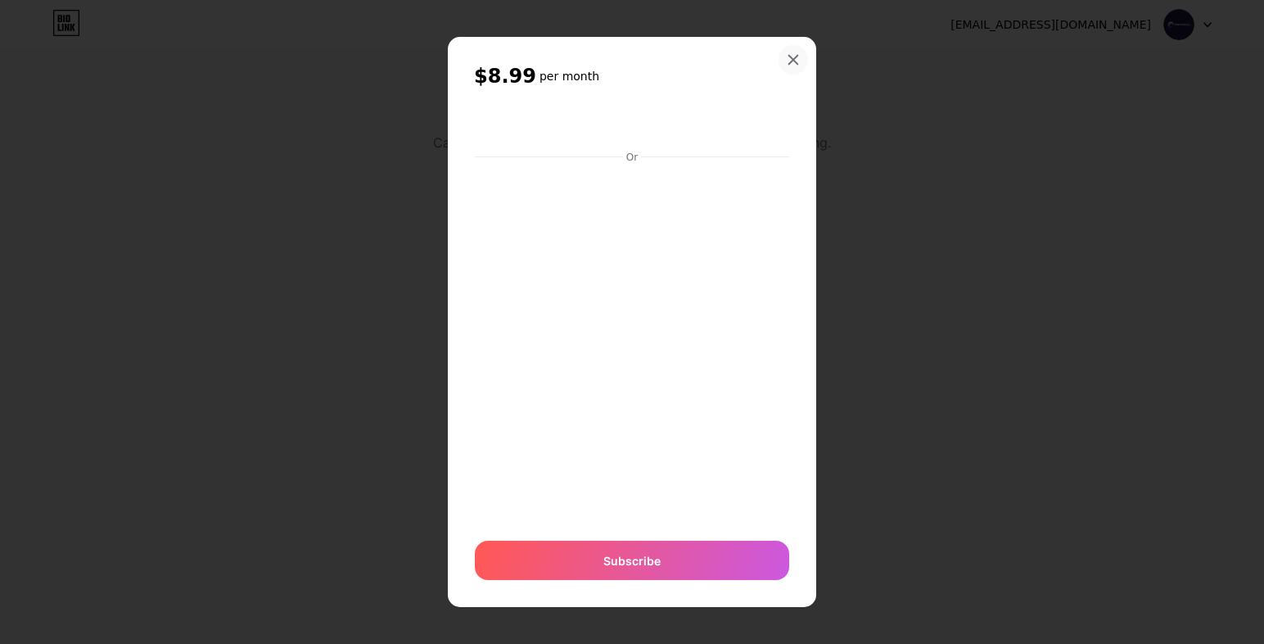
click at [783, 57] on div at bounding box center [793, 59] width 29 height 29
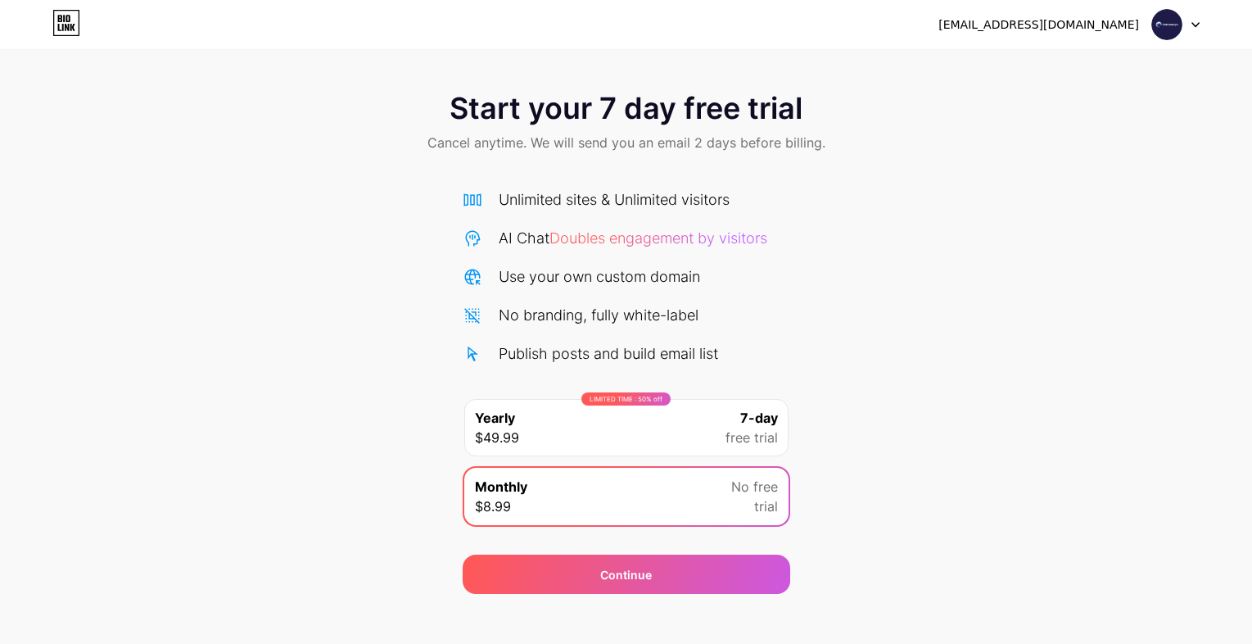
click at [75, 25] on icon at bounding box center [66, 23] width 28 height 26
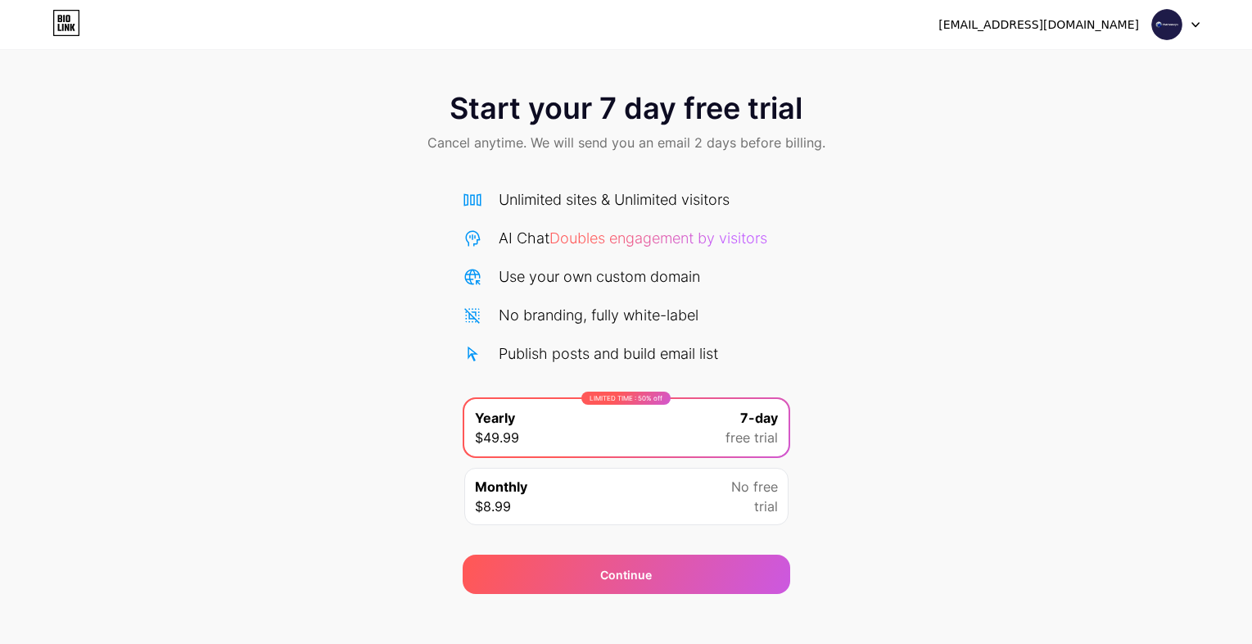
click at [75, 25] on icon at bounding box center [66, 23] width 28 height 26
click at [1109, 20] on div "dotcomreps123@gmail.com" at bounding box center [1038, 24] width 201 height 17
click at [1214, 41] on div "dotcomreps123@gmail.com Logout" at bounding box center [626, 24] width 1252 height 49
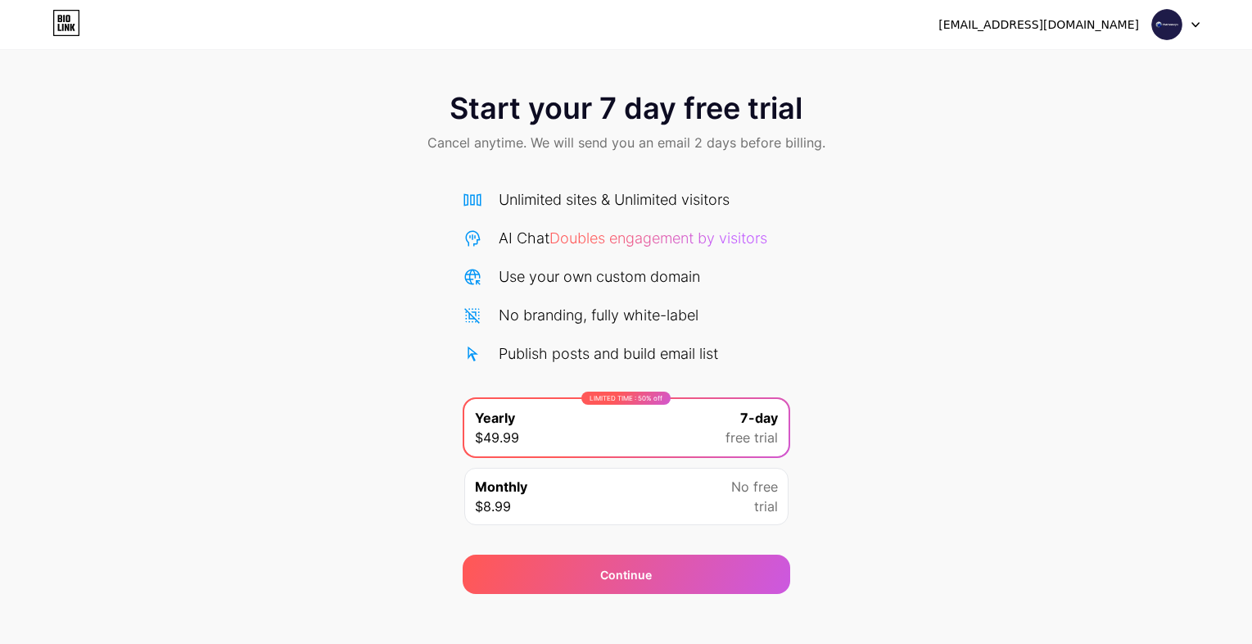
click at [1204, 20] on div "dotcomreps123@gmail.com Logout" at bounding box center [626, 24] width 1252 height 29
click at [1197, 20] on div at bounding box center [1175, 24] width 47 height 29
click at [1172, 25] on img at bounding box center [1166, 24] width 31 height 31
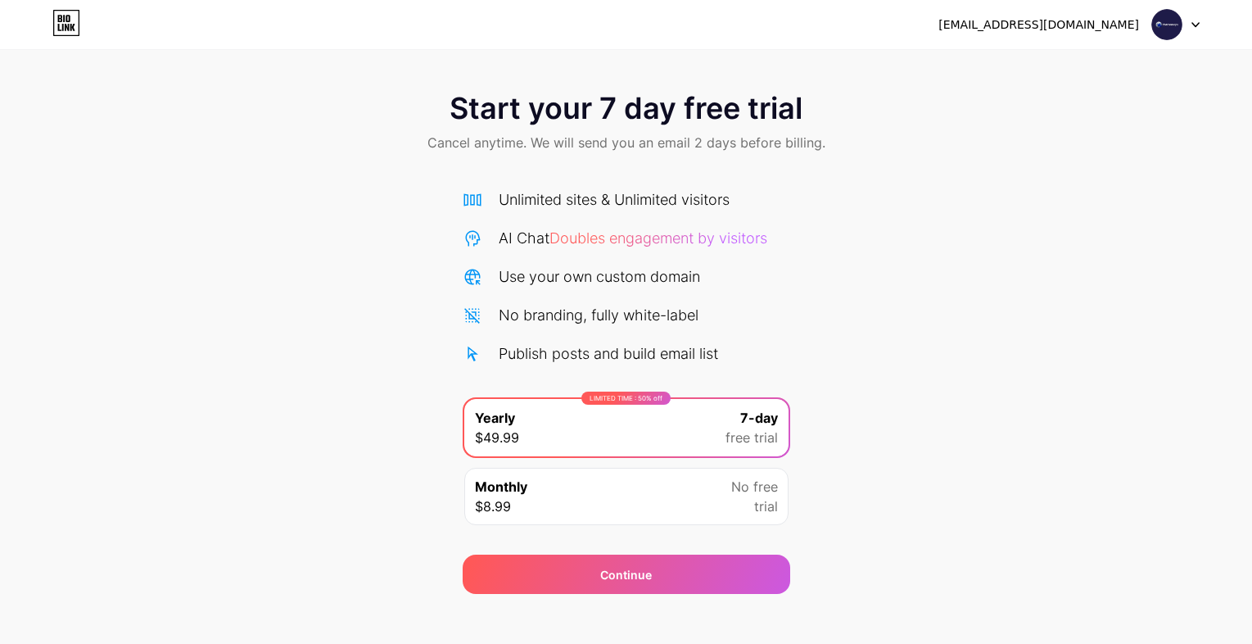
click at [73, 38] on link at bounding box center [66, 24] width 28 height 29
click at [1163, 36] on img at bounding box center [1166, 24] width 31 height 31
click at [1140, 84] on li "Logout" at bounding box center [1097, 67] width 203 height 44
click at [1126, 74] on li "Logout" at bounding box center [1097, 67] width 203 height 44
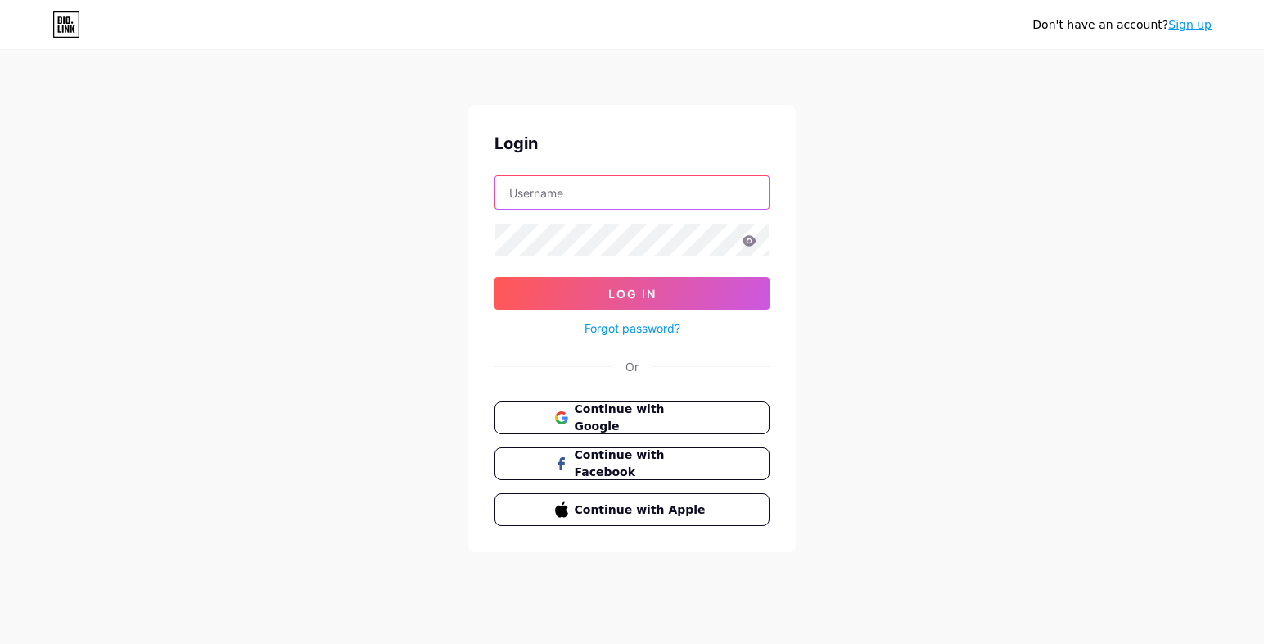
type input "dotcomreps123@gmail.com"
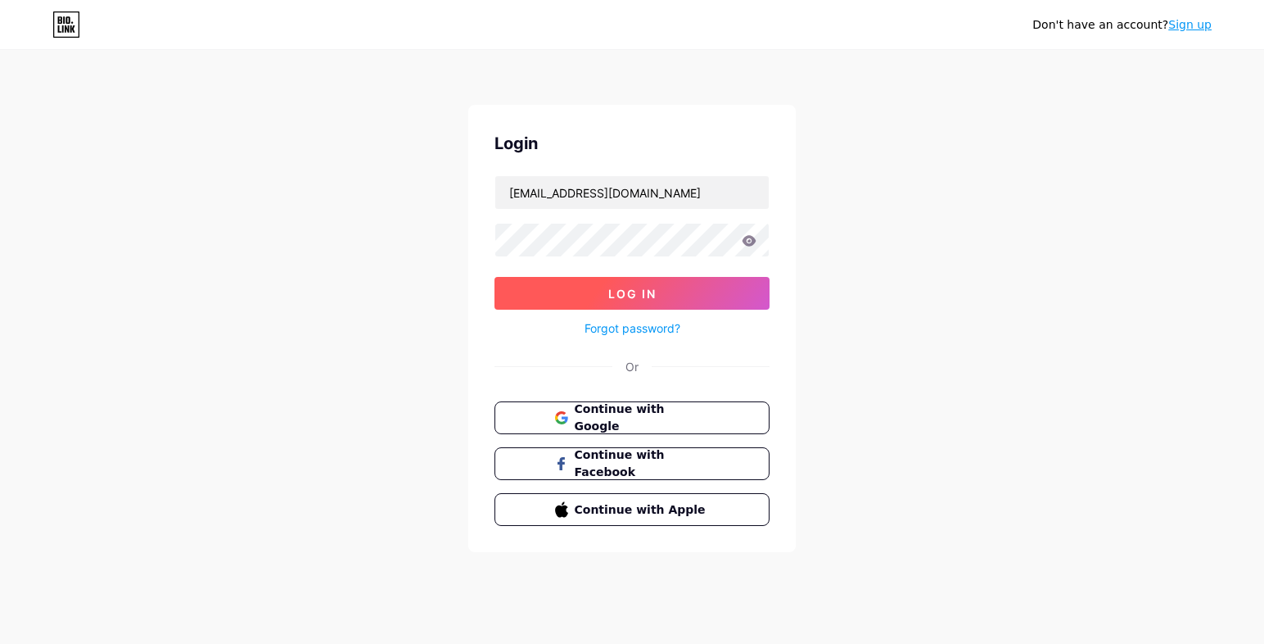
click at [591, 291] on button "Log In" at bounding box center [632, 293] width 275 height 33
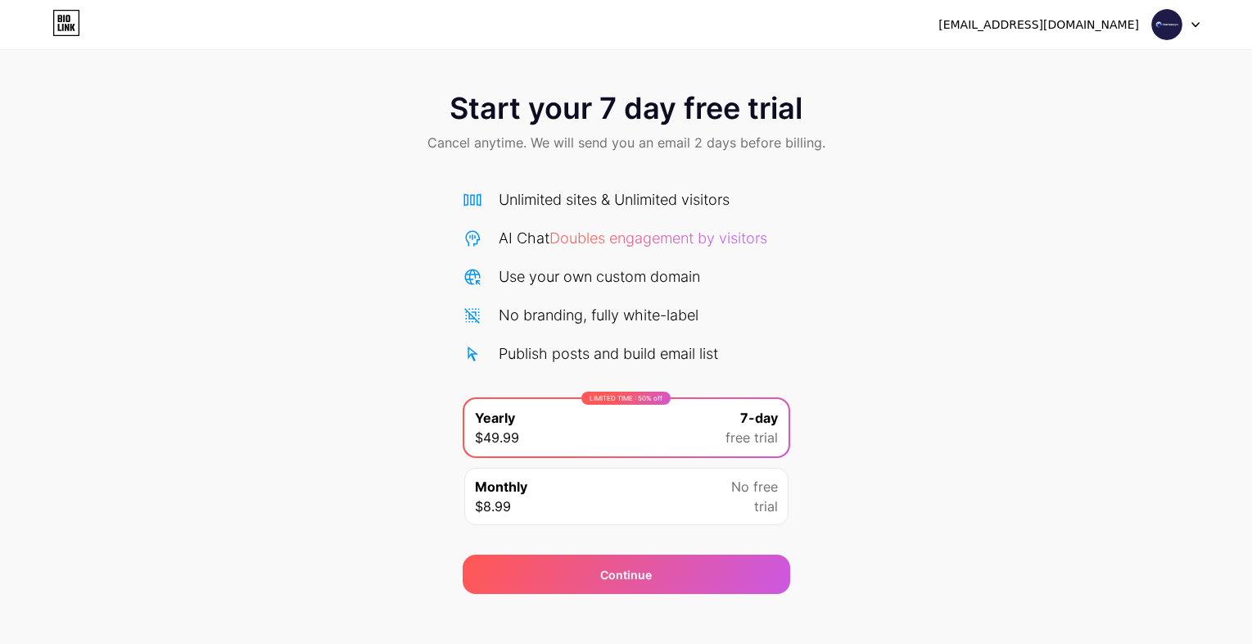
click at [712, 407] on div "LIMITED TIME : 50% off Yearly $49.99 7-day free trial" at bounding box center [626, 427] width 324 height 57
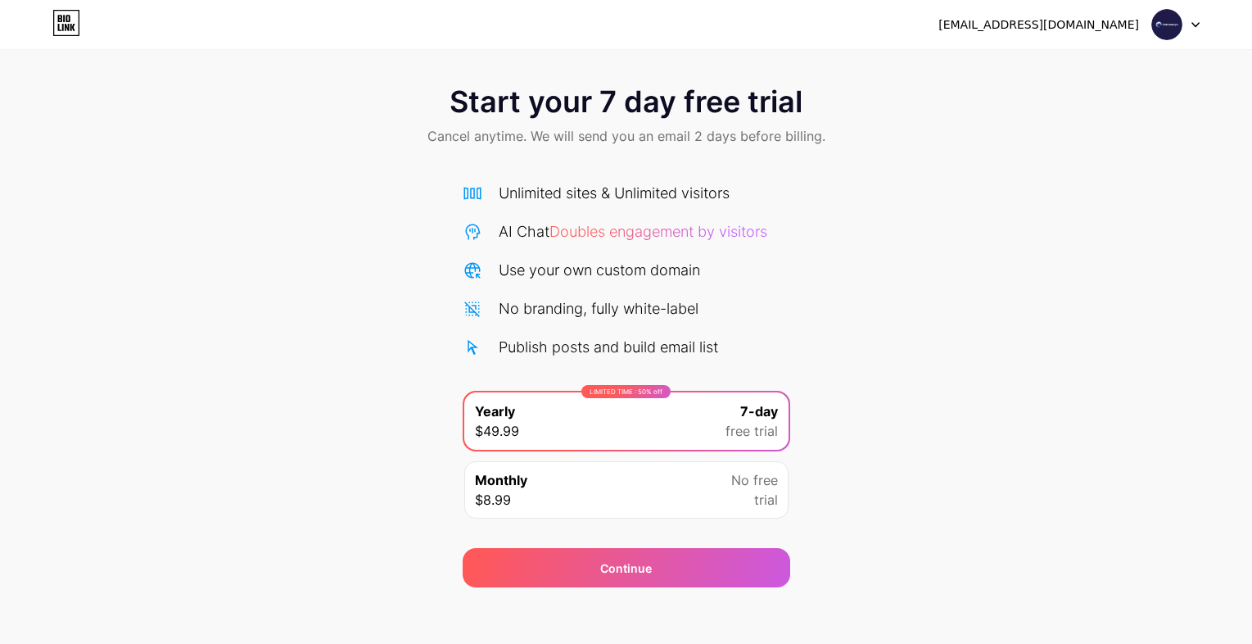
scroll to position [16, 0]
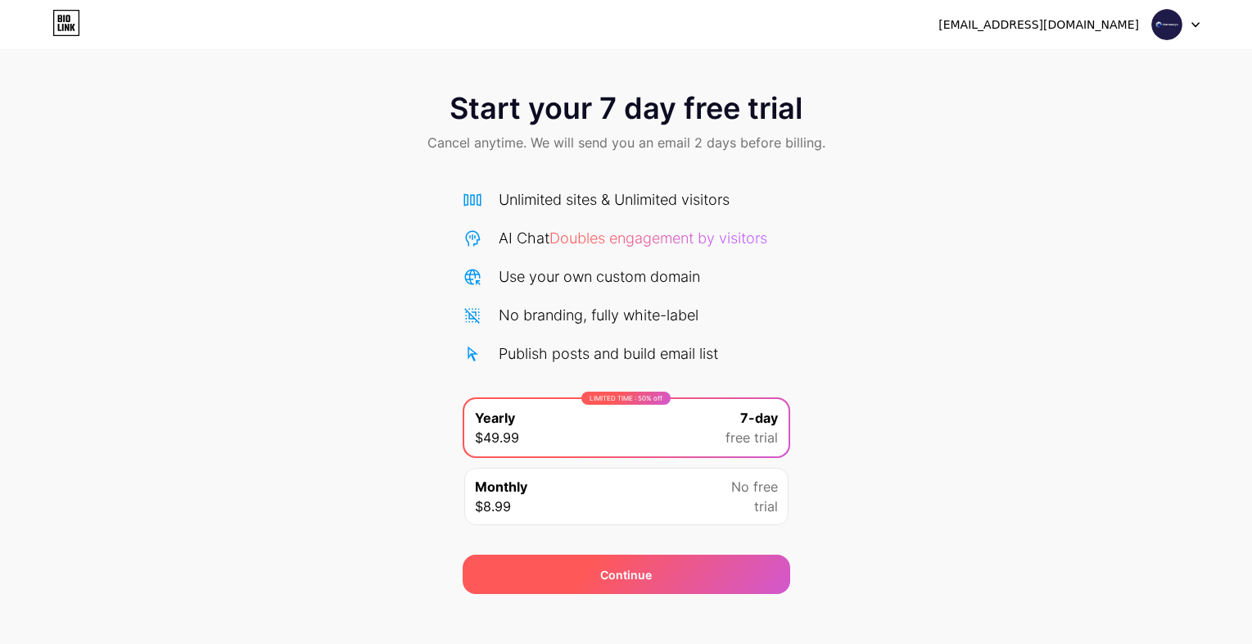
click at [653, 586] on div "Continue" at bounding box center [626, 573] width 327 height 39
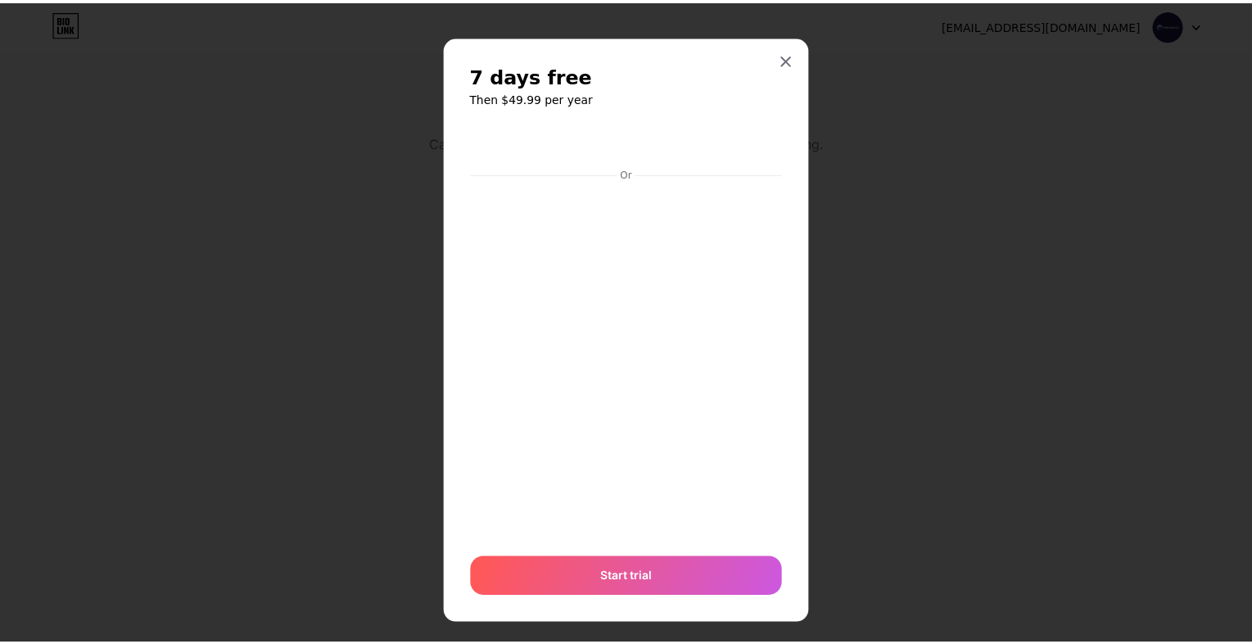
scroll to position [16, 0]
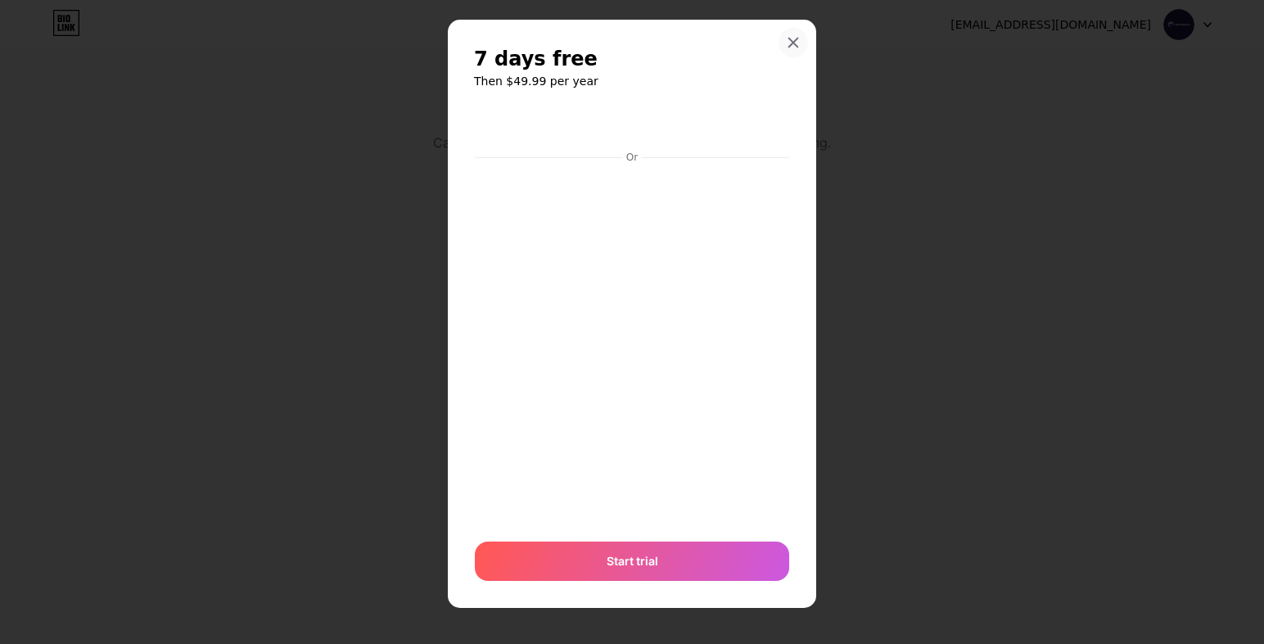
click at [788, 43] on icon at bounding box center [793, 42] width 13 height 13
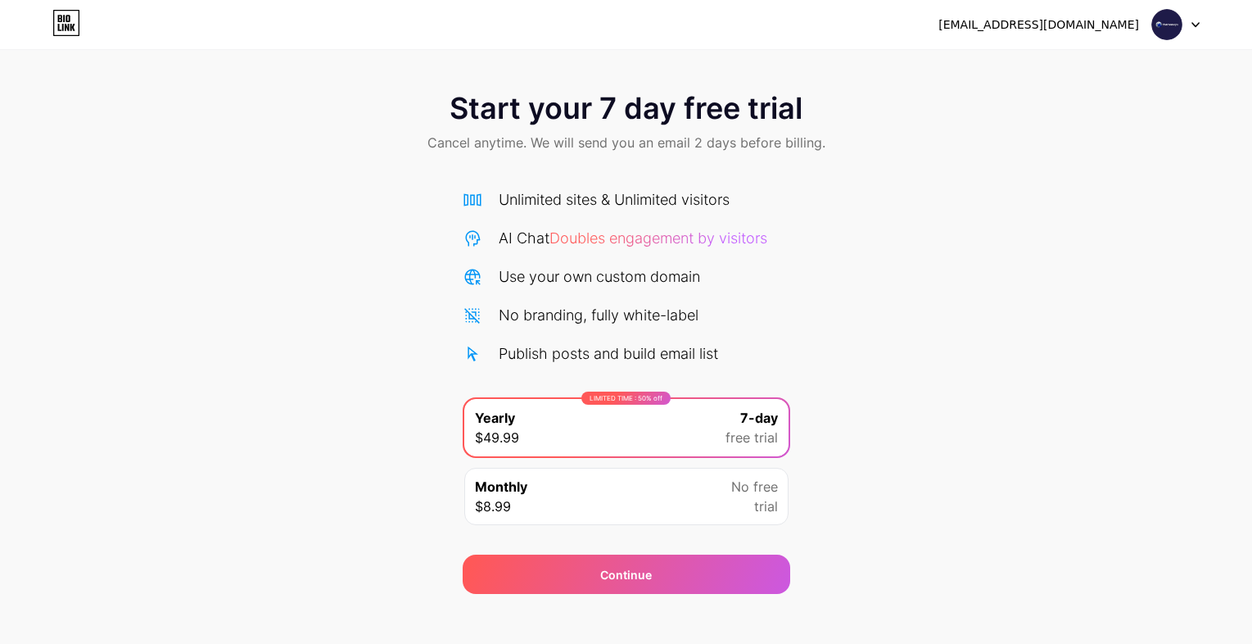
click at [75, 20] on icon at bounding box center [66, 23] width 28 height 26
click at [82, 23] on div "dotcomreps123@gmail.com Logout" at bounding box center [626, 24] width 1252 height 29
click at [71, 26] on icon at bounding box center [66, 23] width 28 height 26
click at [1180, 9] on span at bounding box center [1166, 24] width 31 height 31
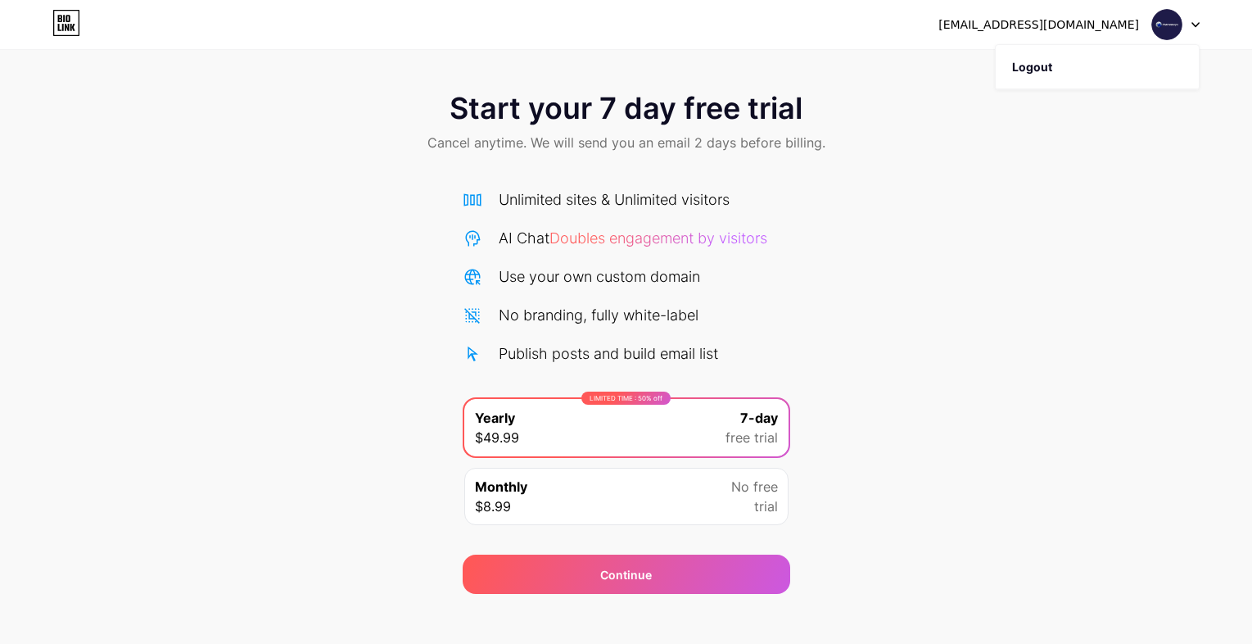
click at [517, 75] on div "Start your 7 day free trial Cancel anytime. We will send you an email 2 days be…" at bounding box center [626, 123] width 1252 height 97
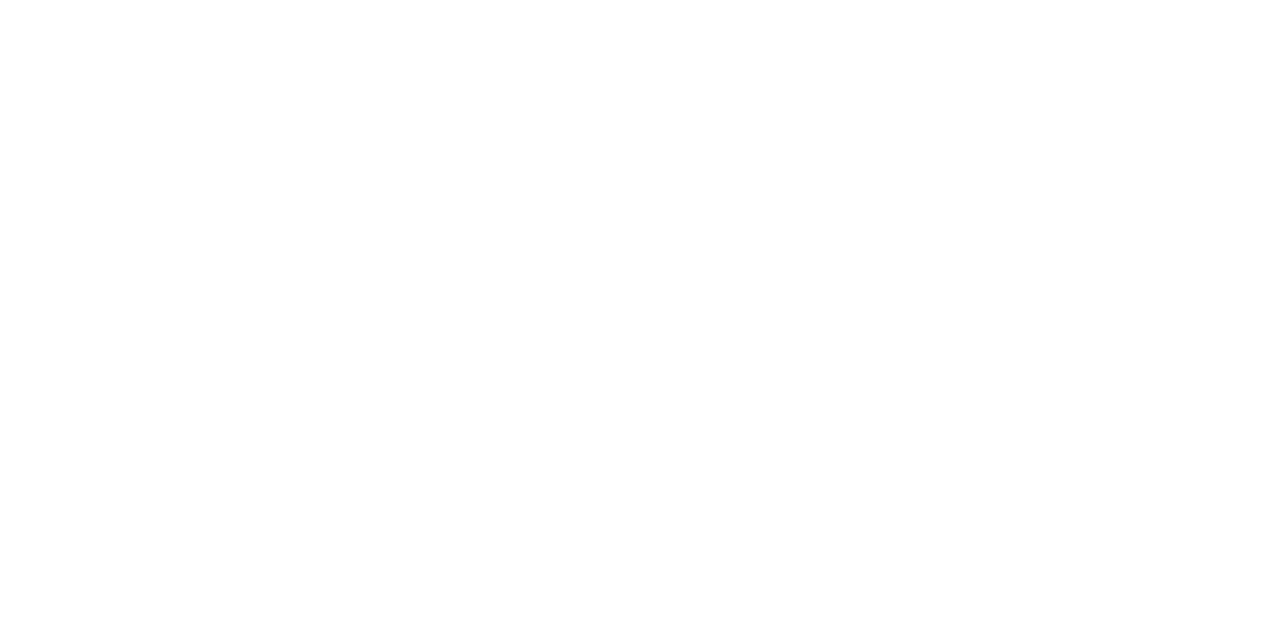
click at [523, 0] on html at bounding box center [632, 0] width 1264 height 0
